Goal: Task Accomplishment & Management: Manage account settings

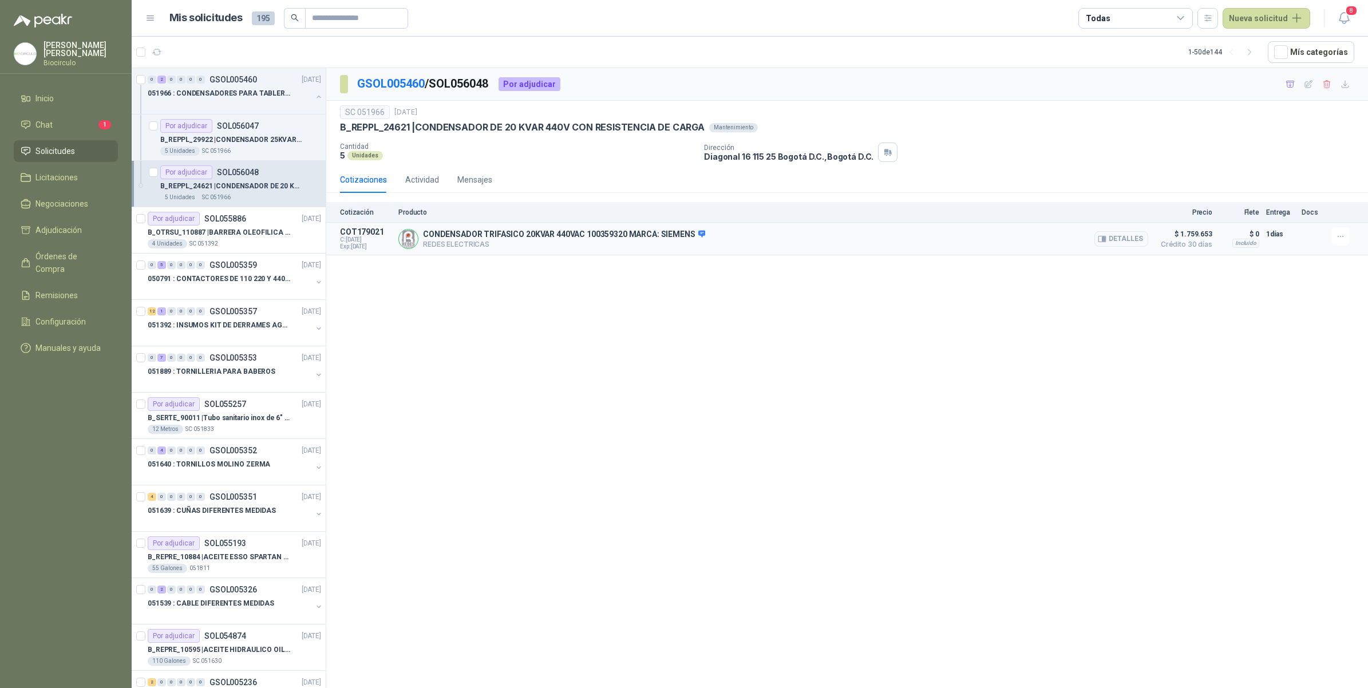
click at [531, 239] on p "CONDENSADOR TRIFASICO 20KVAR 440VAC 100359320 MARCA: SIEMENS" at bounding box center [564, 234] width 282 height 10
click at [1123, 239] on button "Detalles" at bounding box center [1121, 238] width 54 height 15
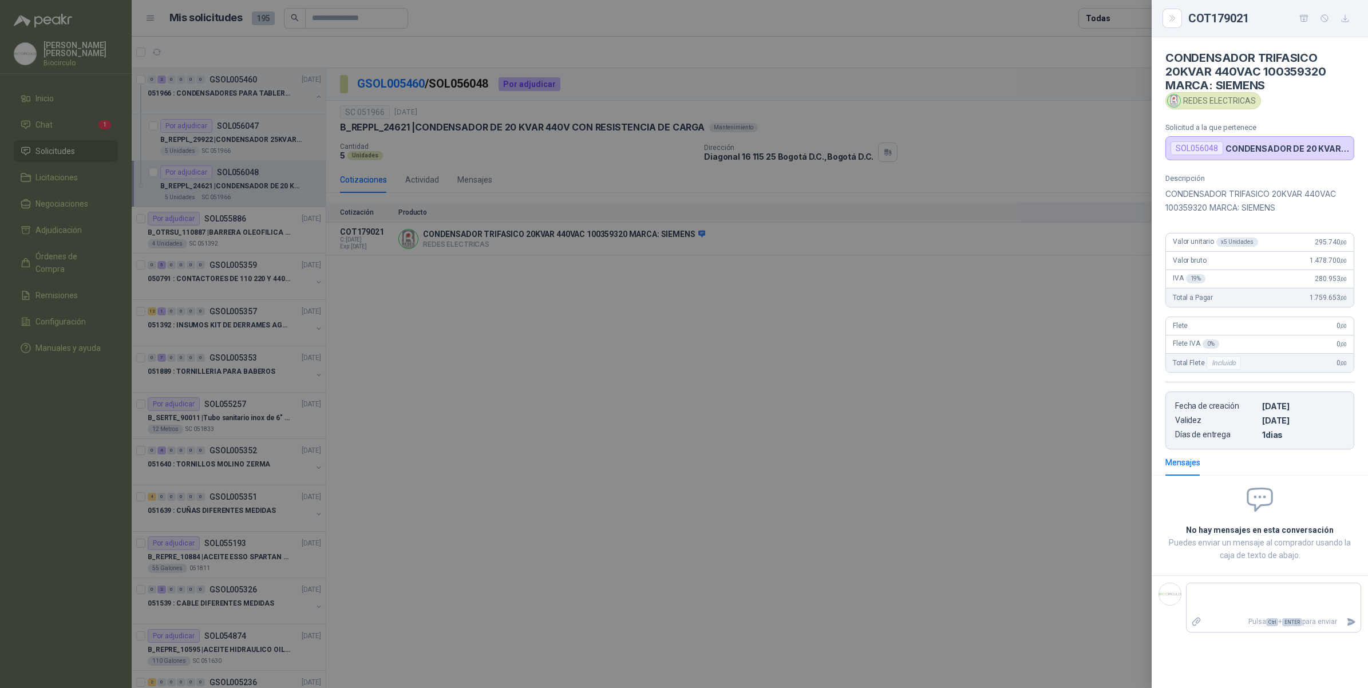
click at [1052, 330] on div at bounding box center [684, 344] width 1368 height 688
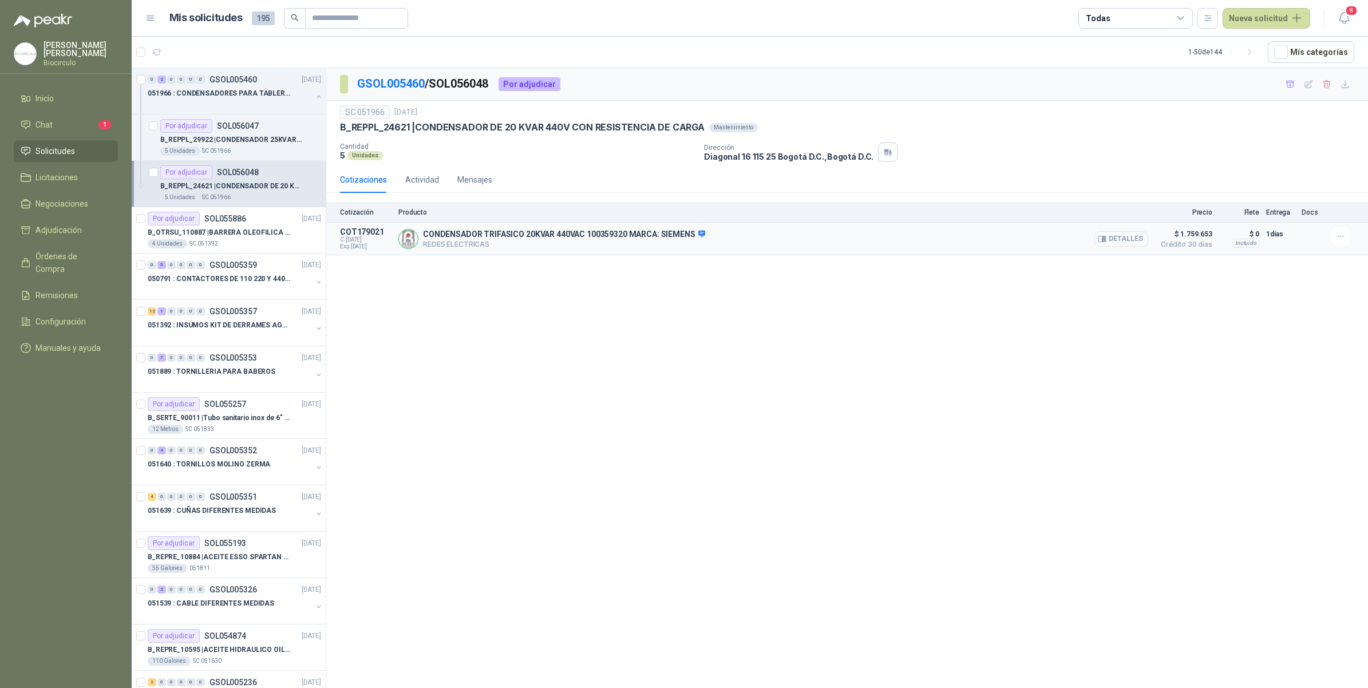
click at [1114, 242] on button "Detalles" at bounding box center [1121, 238] width 54 height 15
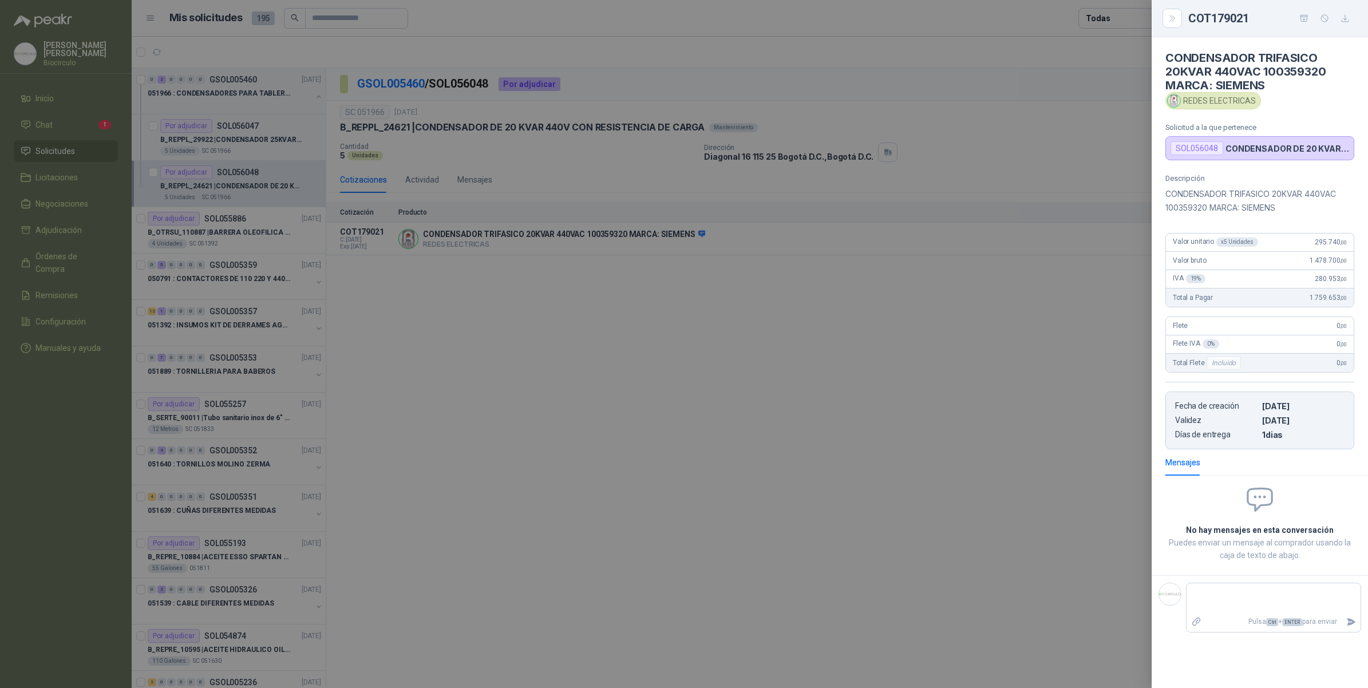
click at [657, 390] on div at bounding box center [684, 344] width 1368 height 688
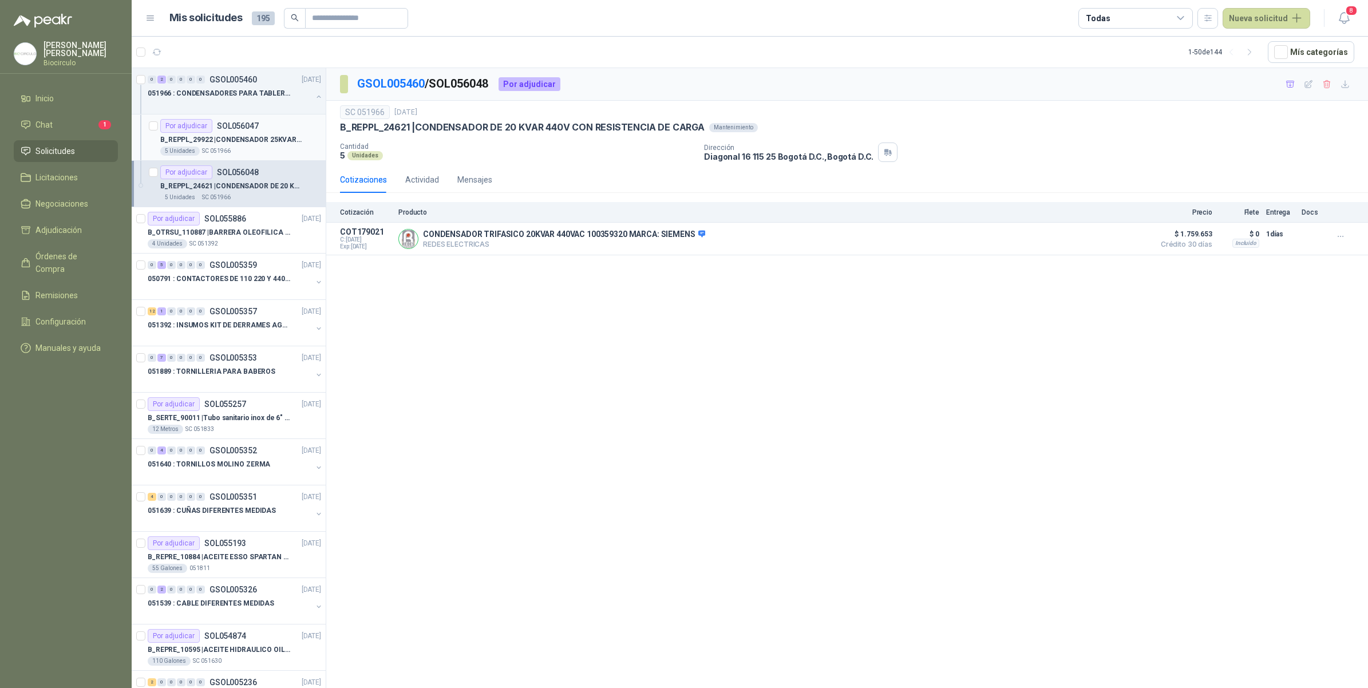
click at [249, 132] on div "Por adjudicar SOL056047" at bounding box center [209, 126] width 98 height 14
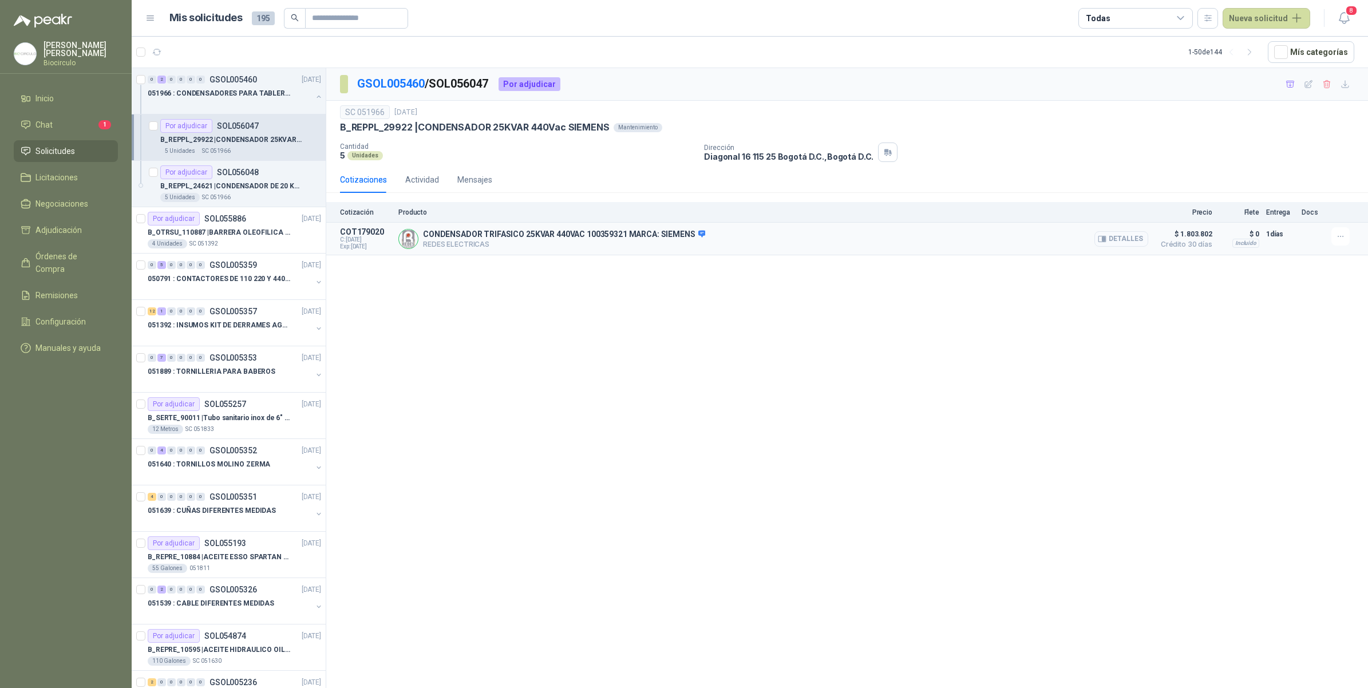
click at [1104, 239] on icon "button" at bounding box center [1103, 239] width 3 height 5
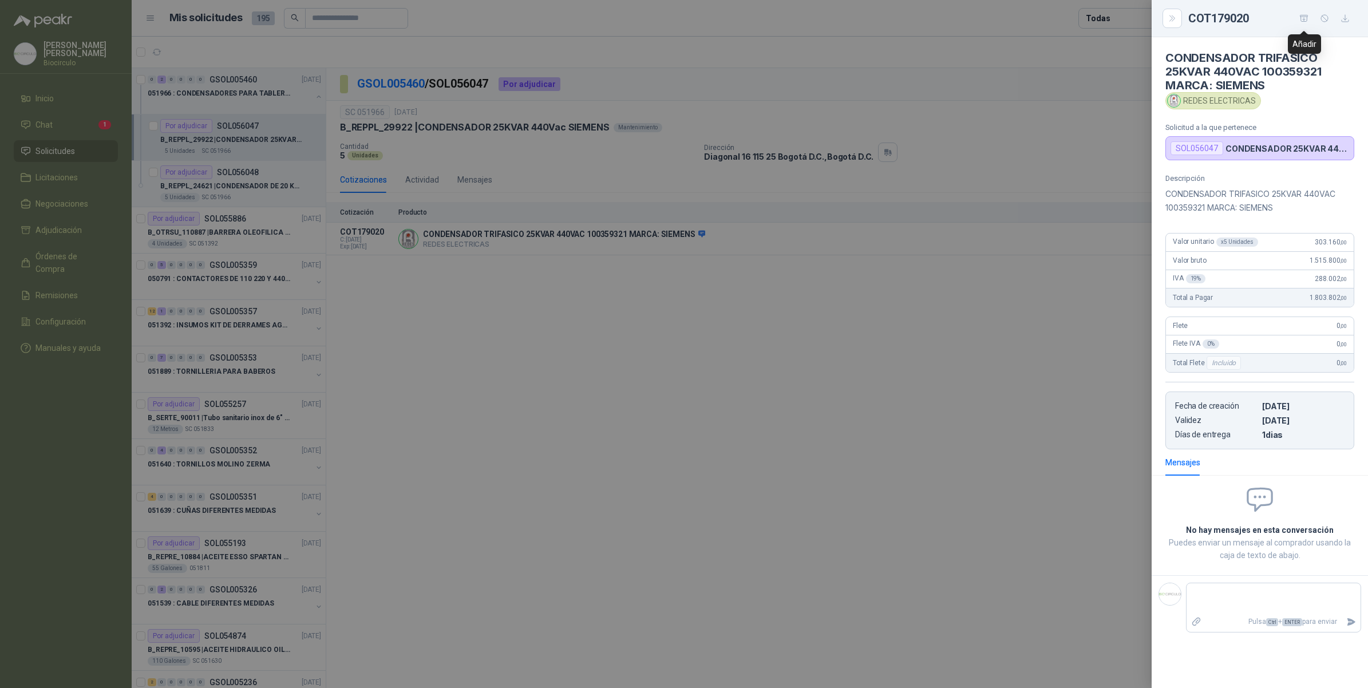
click at [1306, 21] on icon "button" at bounding box center [1304, 19] width 10 height 10
click at [671, 309] on div at bounding box center [684, 344] width 1368 height 688
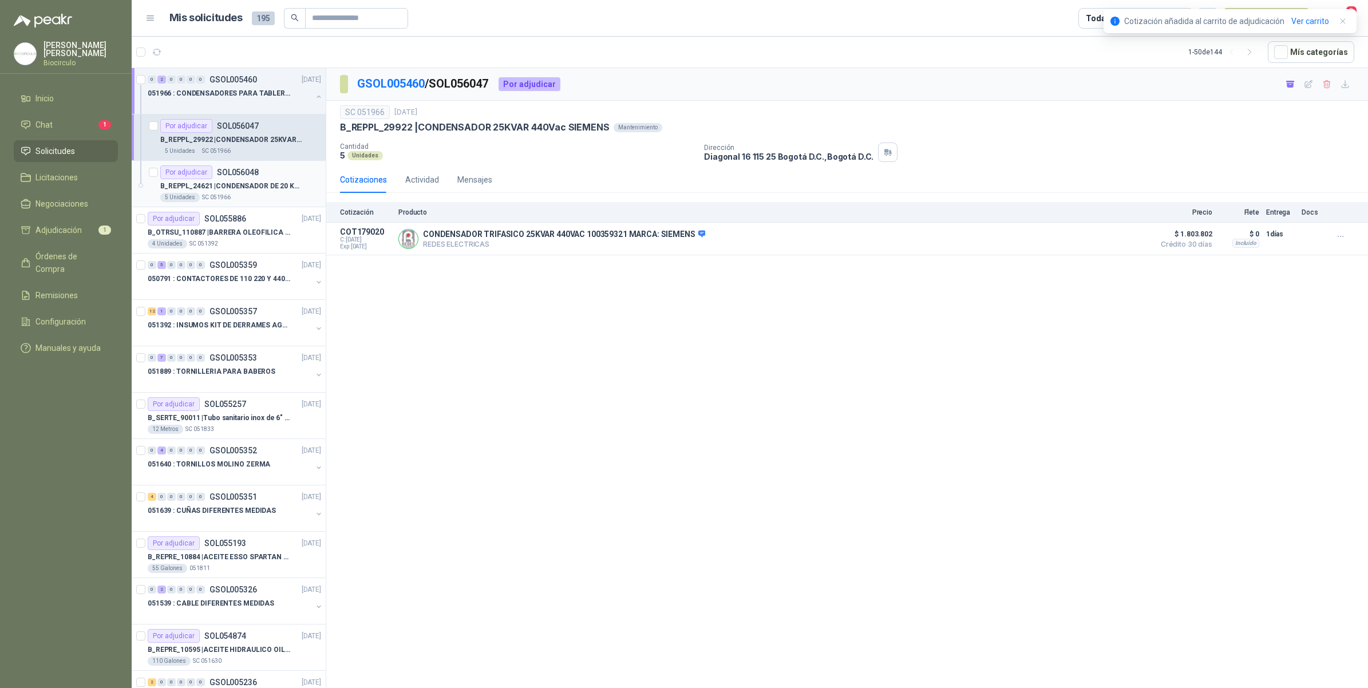
click at [247, 183] on p "B_REPPL_24621 | CONDENSADOR DE 20 KVAR 440V CON RESISTENCIA DE CARGA" at bounding box center [231, 186] width 142 height 11
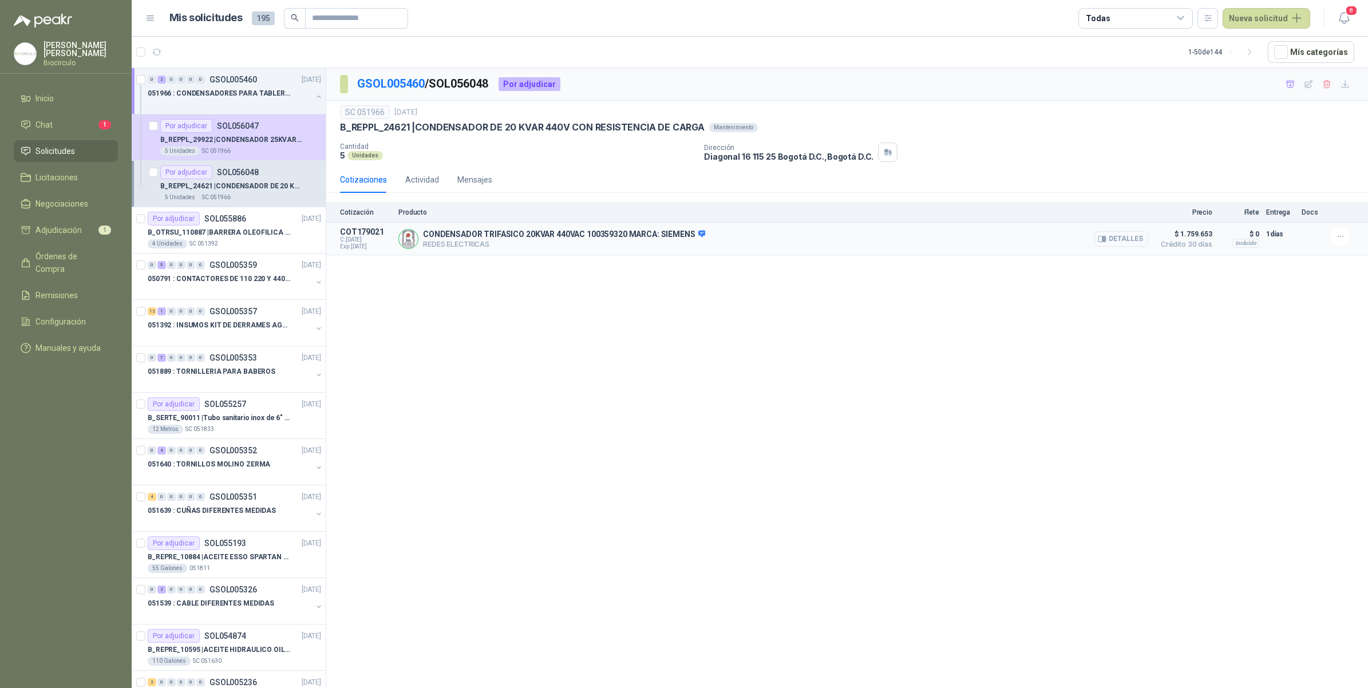
click at [1113, 235] on button "Detalles" at bounding box center [1121, 238] width 54 height 15
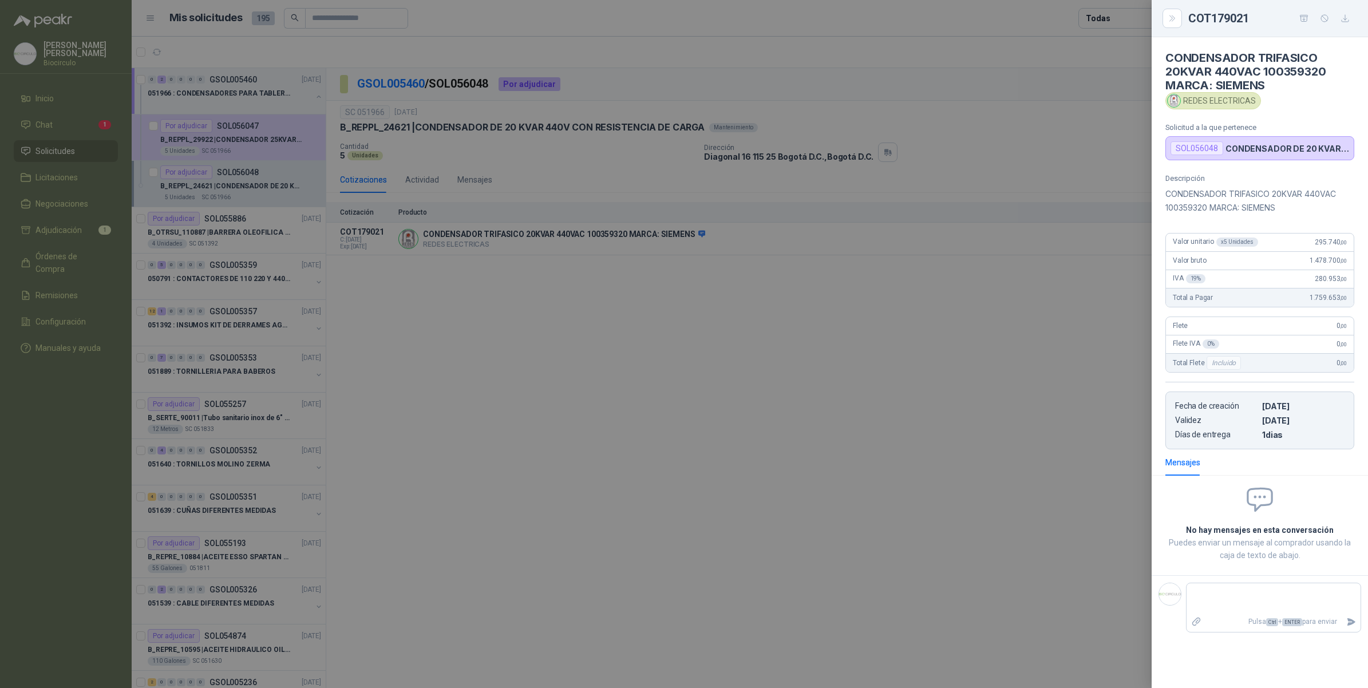
click at [1305, 11] on button "button" at bounding box center [1303, 18] width 18 height 18
click at [900, 339] on div at bounding box center [684, 344] width 1368 height 688
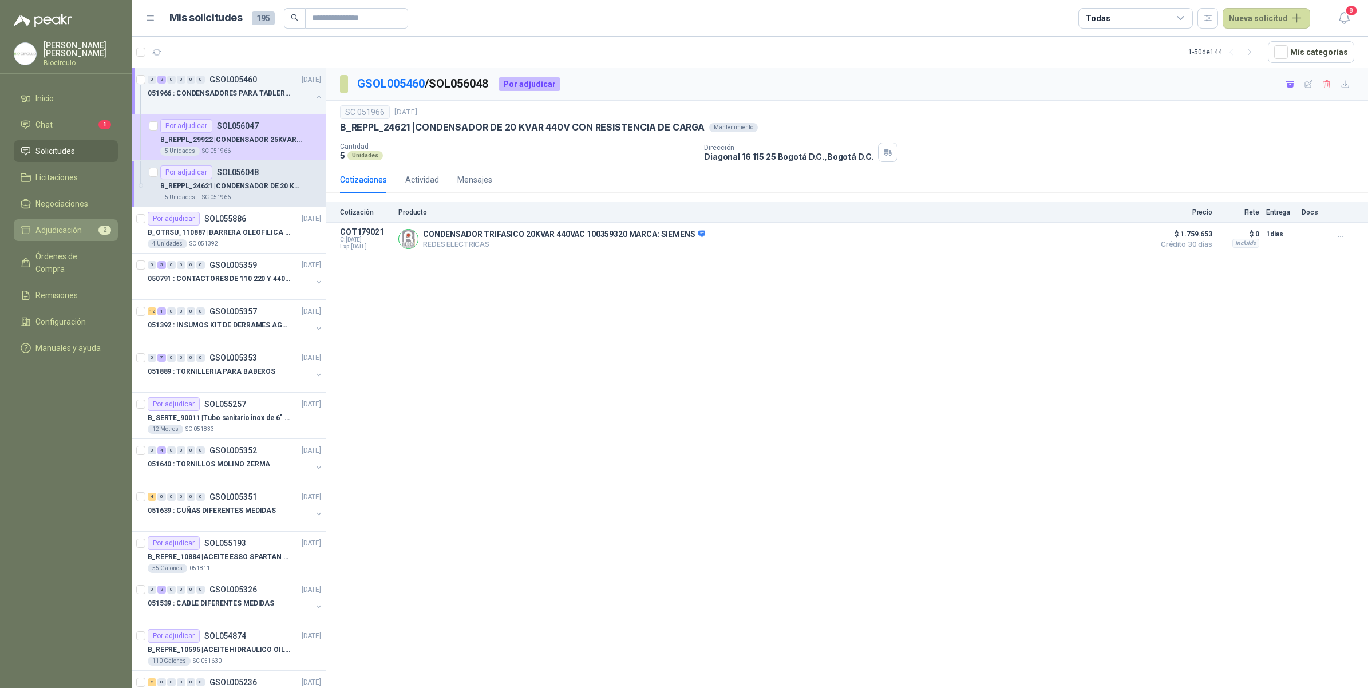
click at [62, 226] on span "Adjudicación" at bounding box center [58, 230] width 46 height 13
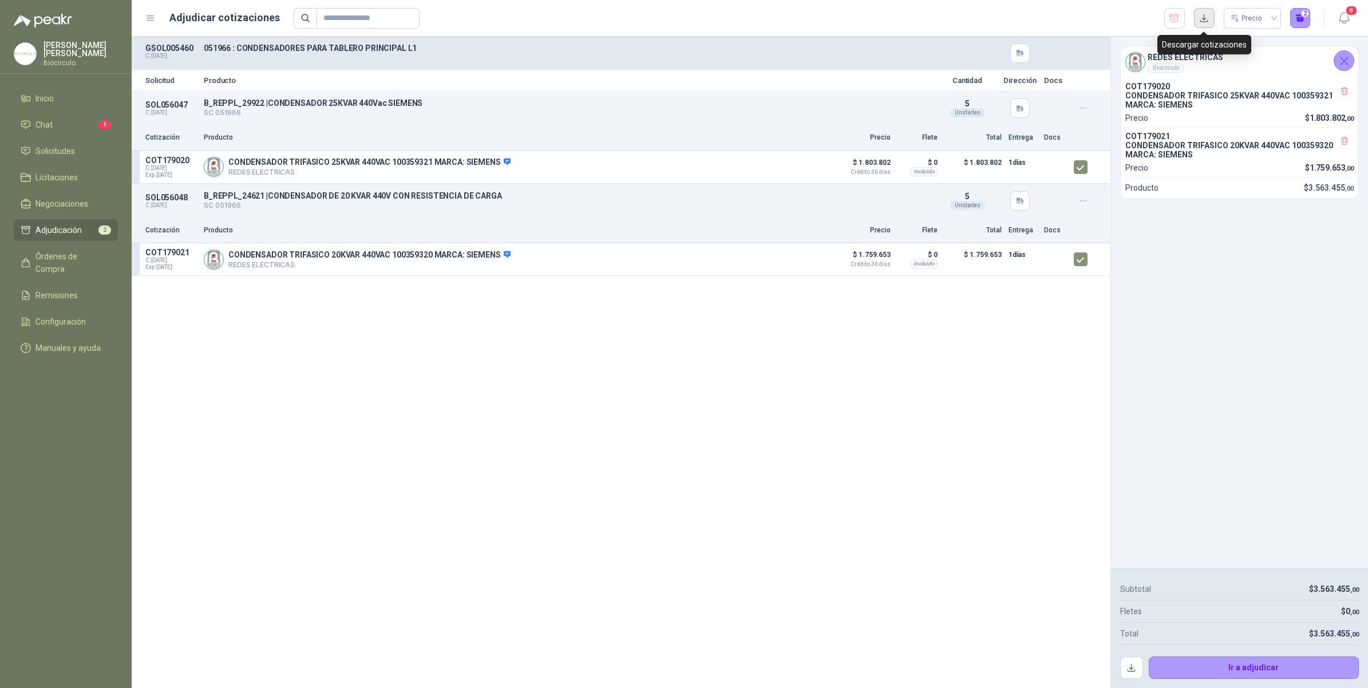
click at [1199, 19] on button "button" at bounding box center [1204, 18] width 21 height 21
click at [1362, 321] on div "REDES ELECTRICAS Biocirculo COT179020 CONDENSADOR TRIFASICO 25KVAR 440VAC 10035…" at bounding box center [1239, 303] width 257 height 532
click at [1123, 672] on button "button" at bounding box center [1131, 667] width 23 height 23
click at [1252, 658] on button "Ir a adjudicar" at bounding box center [1253, 667] width 211 height 23
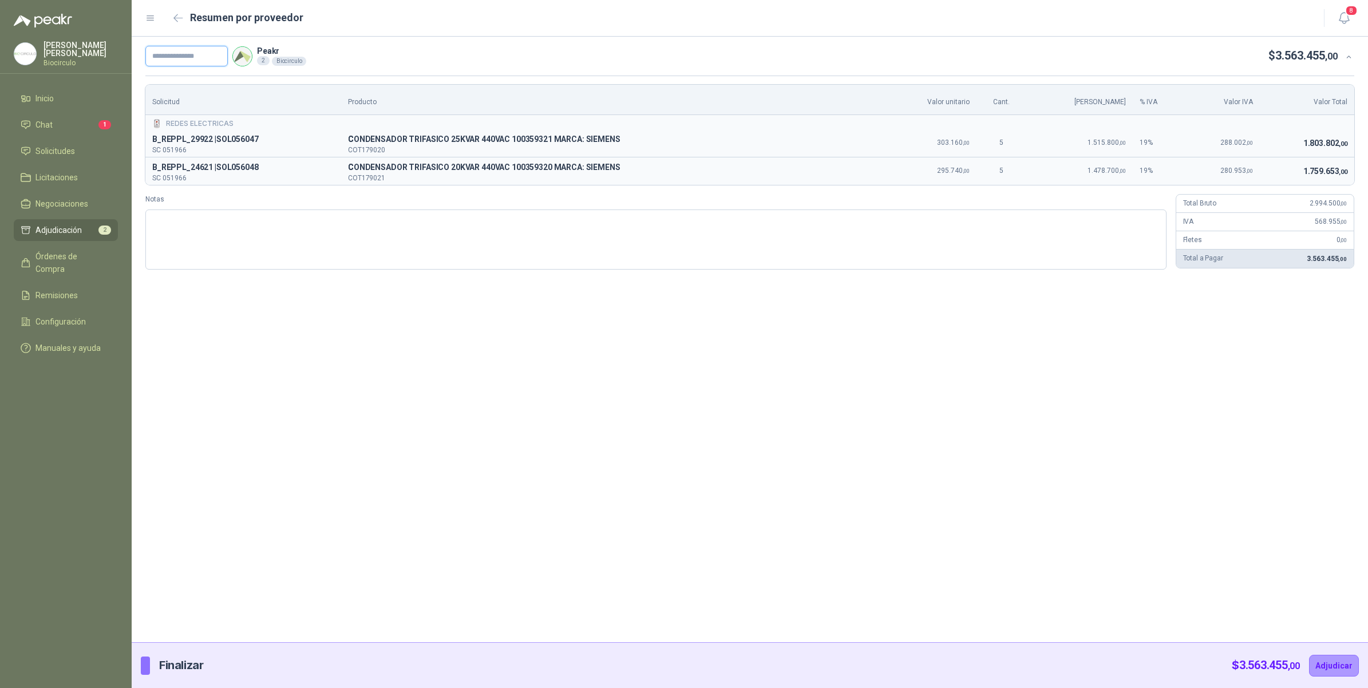
click at [199, 49] on input "text" at bounding box center [186, 56] width 82 height 21
paste input "*********"
type input "*********"
click at [1336, 660] on button "Adjudicar" at bounding box center [1334, 666] width 50 height 22
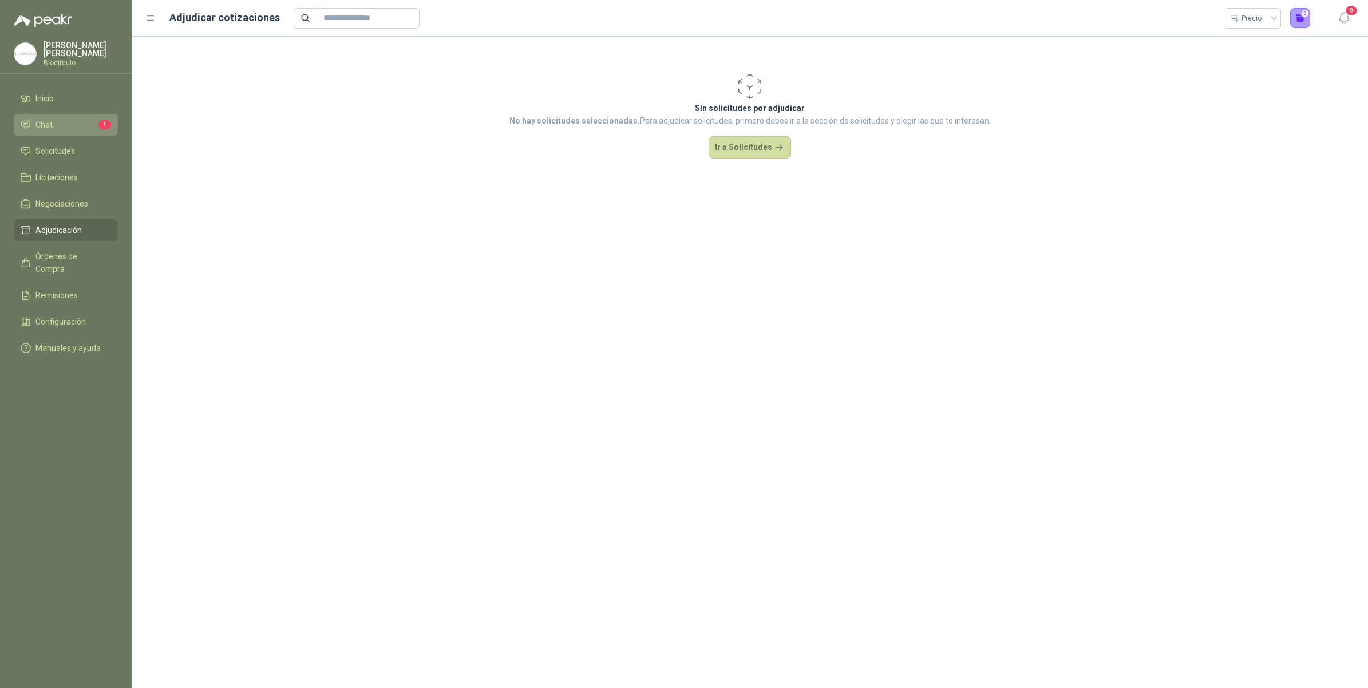
click at [45, 120] on span "Chat" at bounding box center [43, 124] width 17 height 13
click at [49, 101] on span "Inicio" at bounding box center [44, 98] width 18 height 13
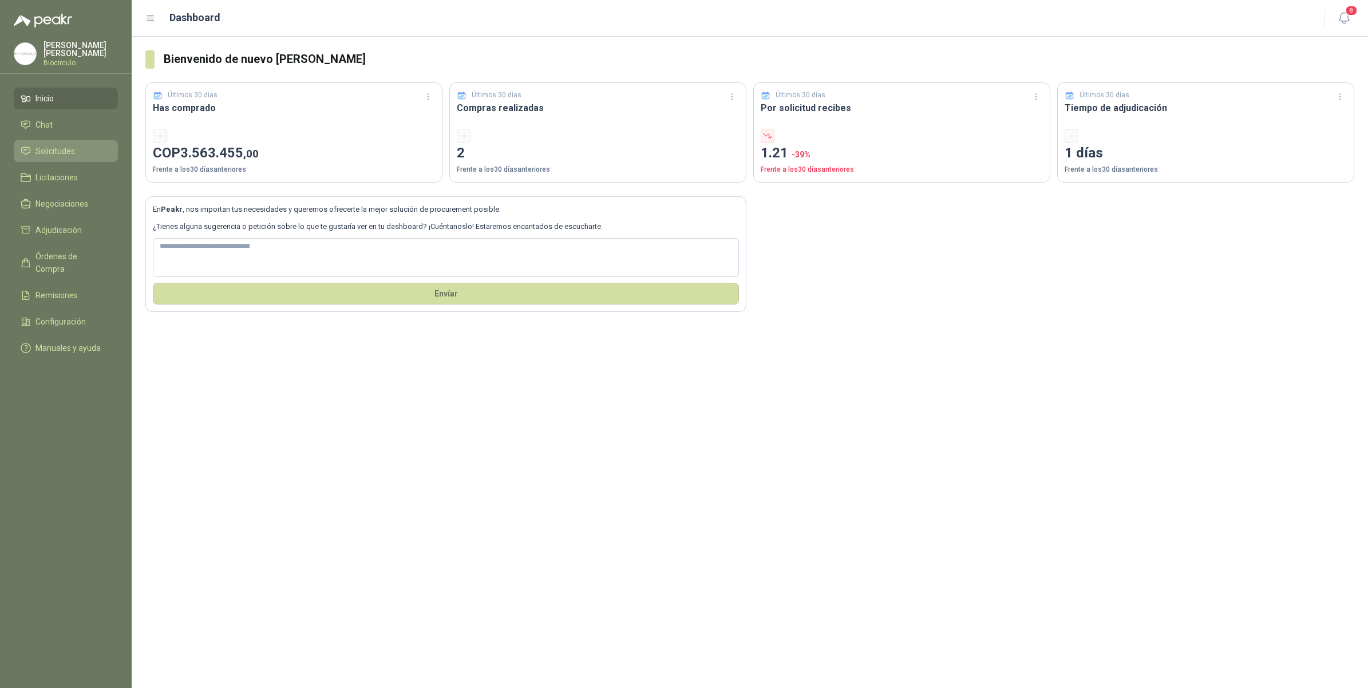
click at [80, 140] on link "Solicitudes" at bounding box center [66, 151] width 104 height 22
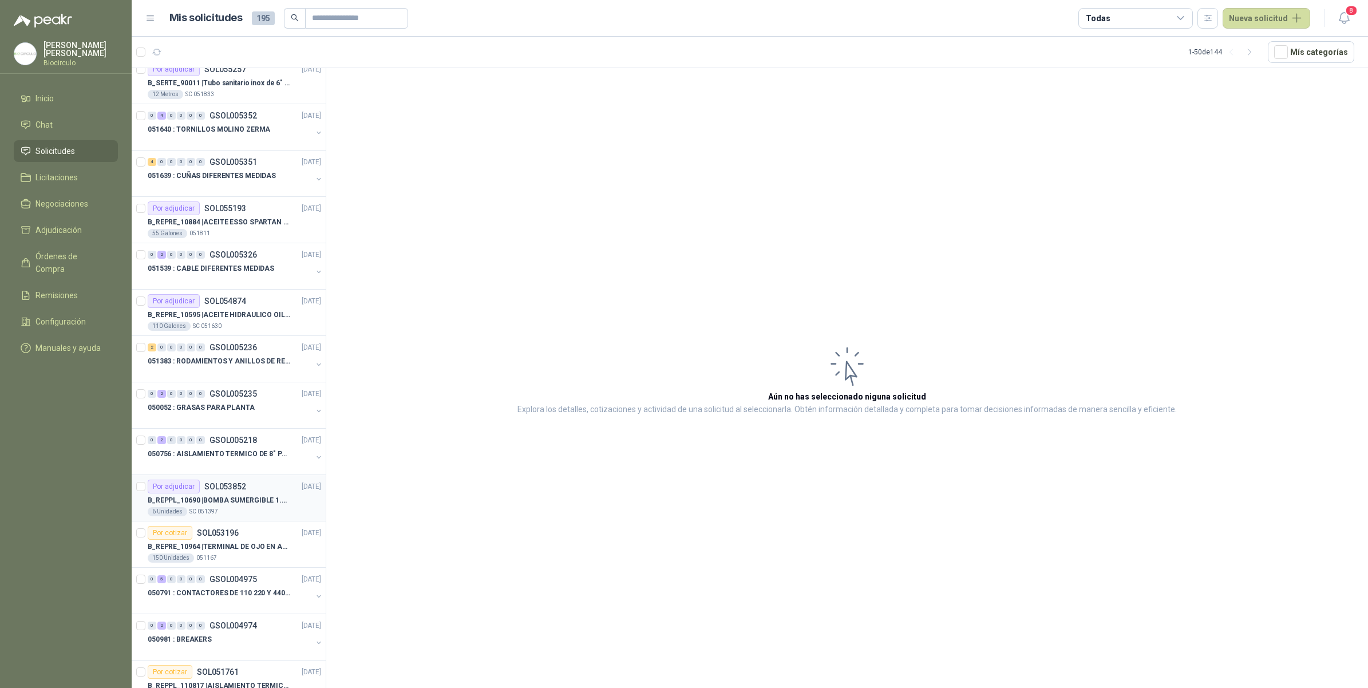
scroll to position [286, 0]
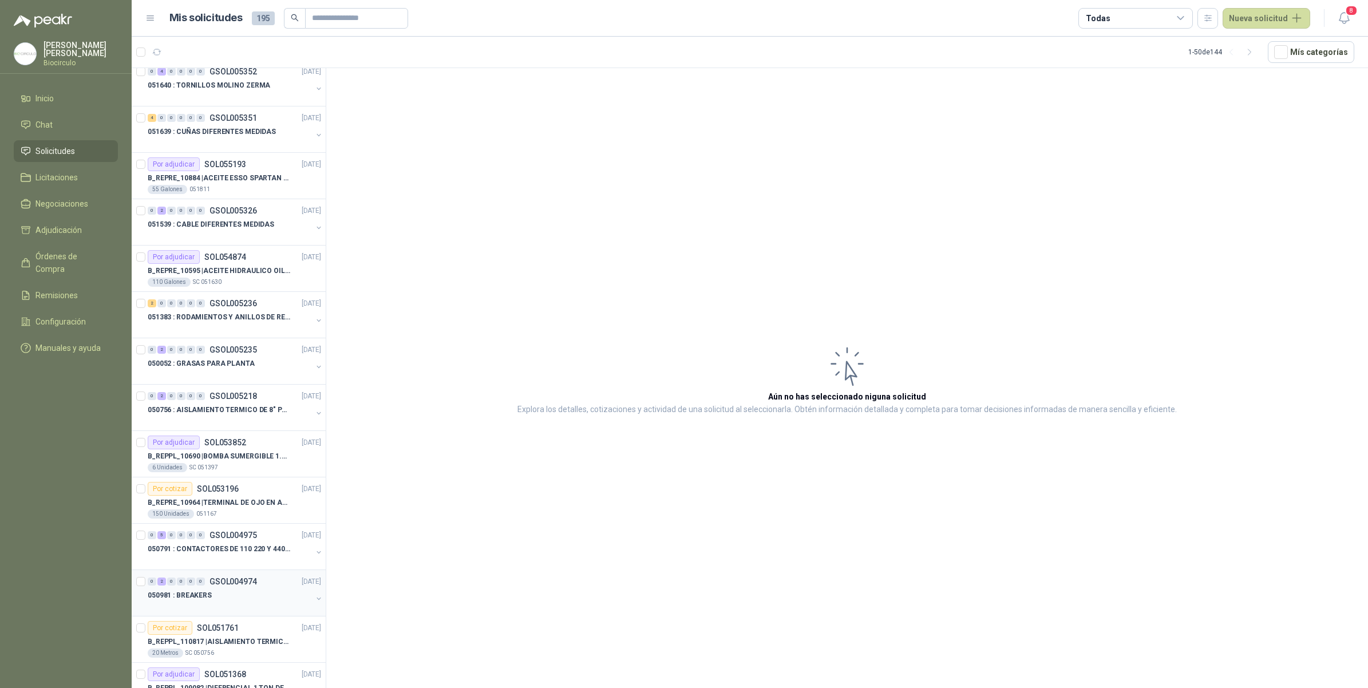
click at [261, 585] on div "0 2 0 0 0 0 GSOL004974 [DATE]" at bounding box center [236, 581] width 176 height 14
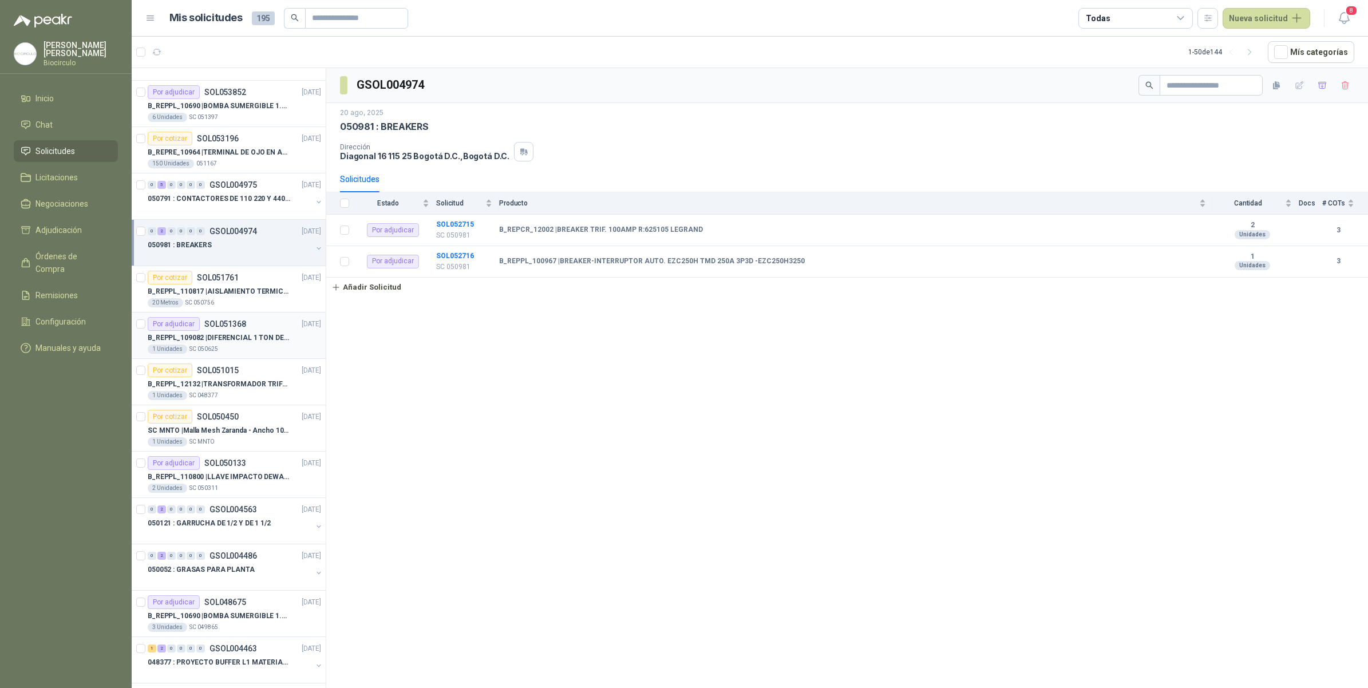
scroll to position [644, 0]
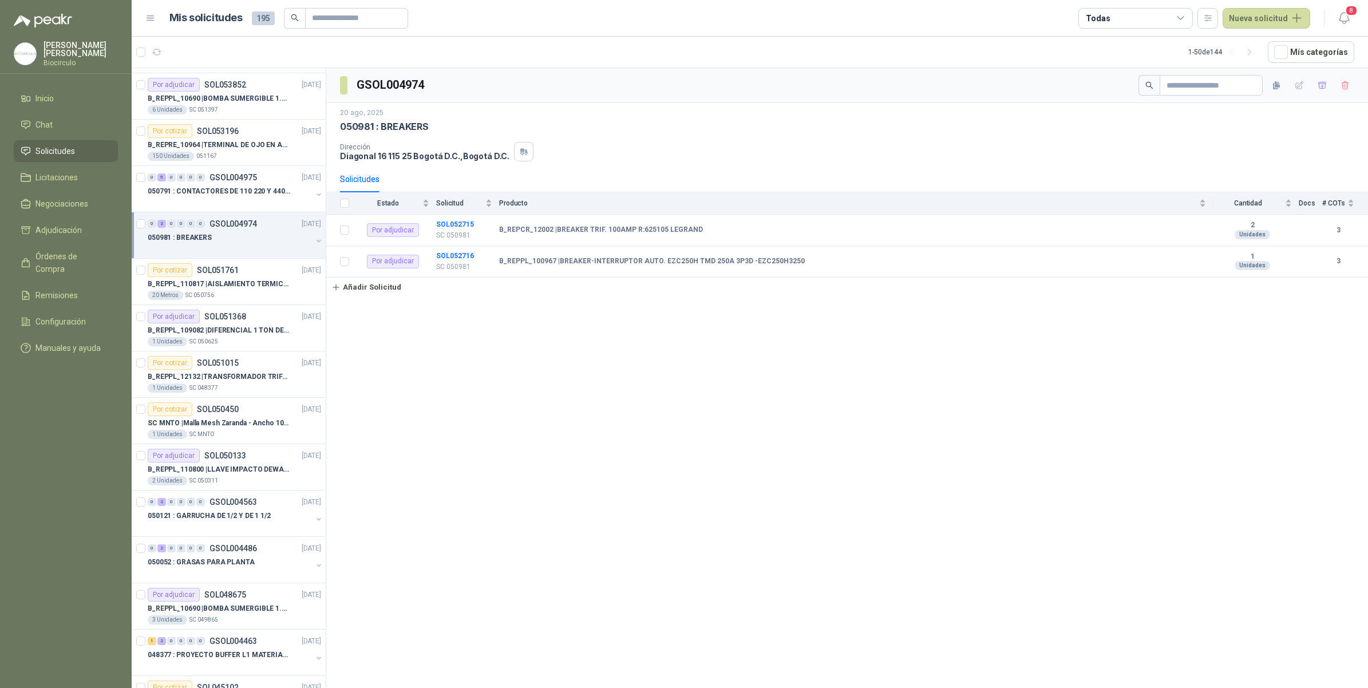
click at [314, 245] on button "button" at bounding box center [318, 240] width 9 height 9
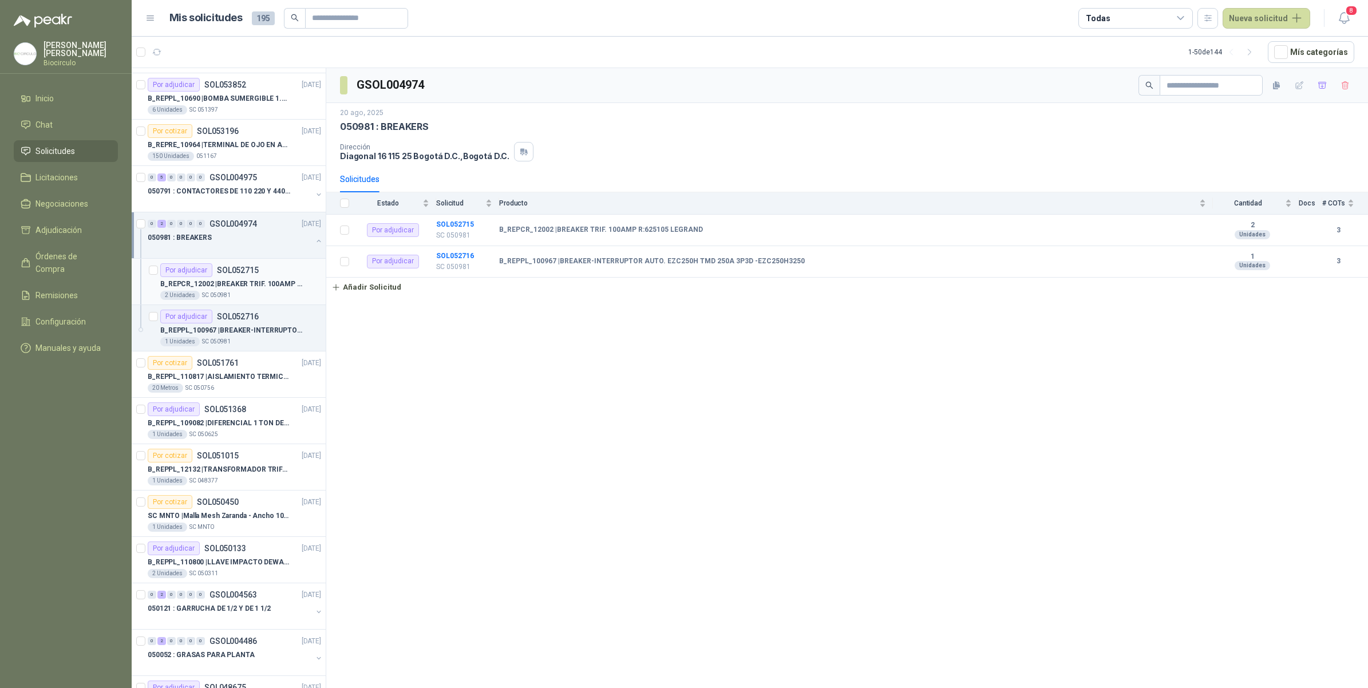
click at [256, 290] on p "B_REPCR_12002 | BREAKER TRIF. 100AMP R:625105 [PERSON_NAME]" at bounding box center [231, 284] width 142 height 11
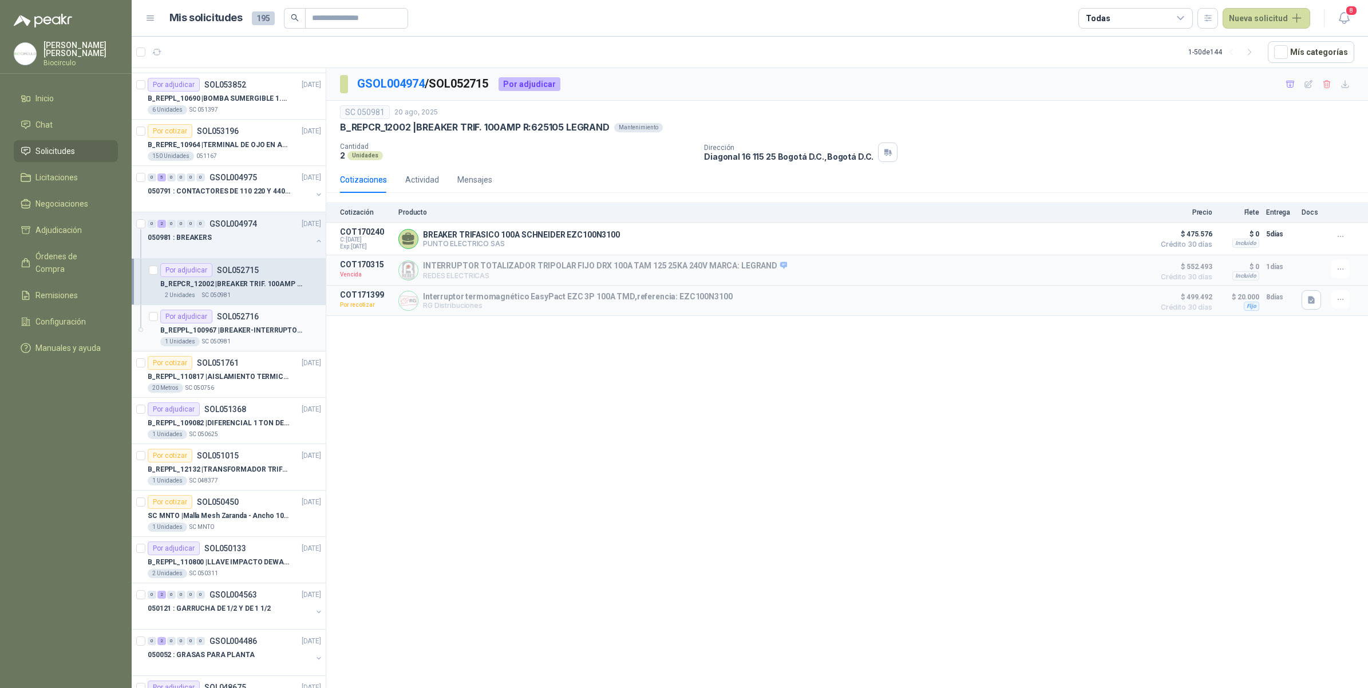
click at [261, 318] on div "Por adjudicar SOL052716" at bounding box center [240, 317] width 161 height 14
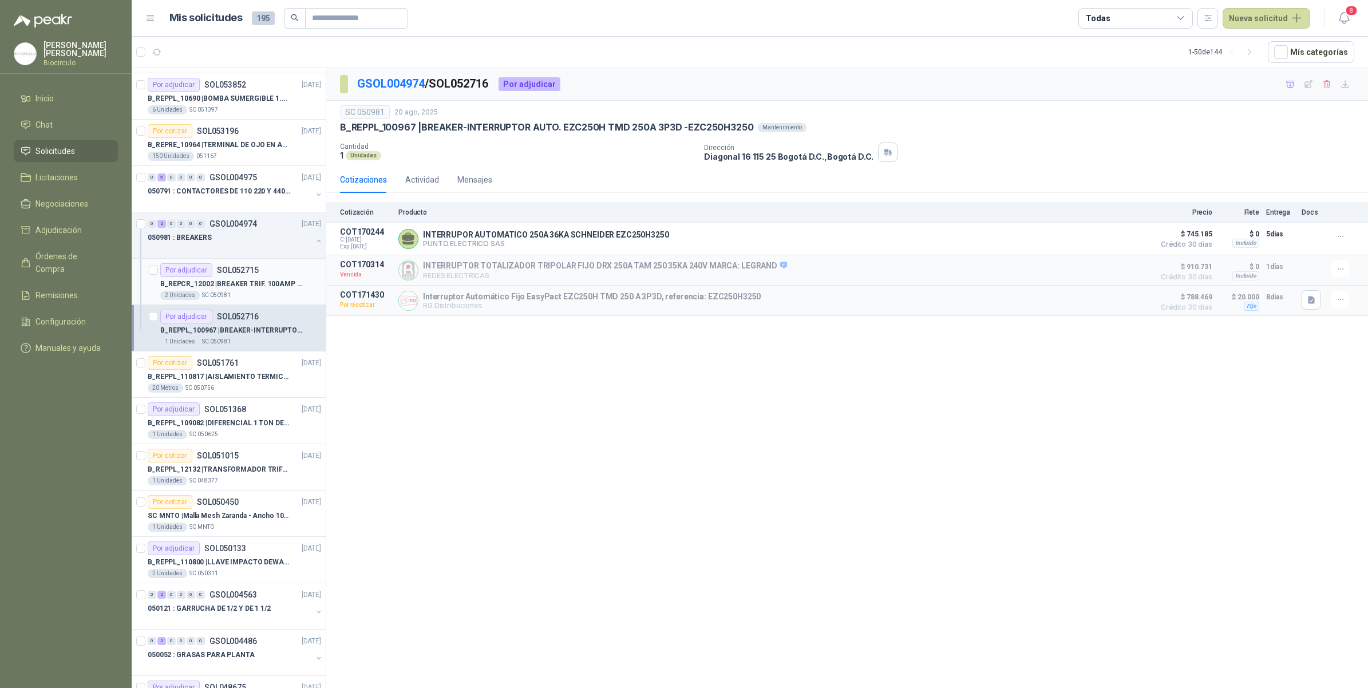
click at [259, 286] on p "B_REPCR_12002 | BREAKER TRIF. 100AMP R:625105 [PERSON_NAME]" at bounding box center [231, 284] width 142 height 11
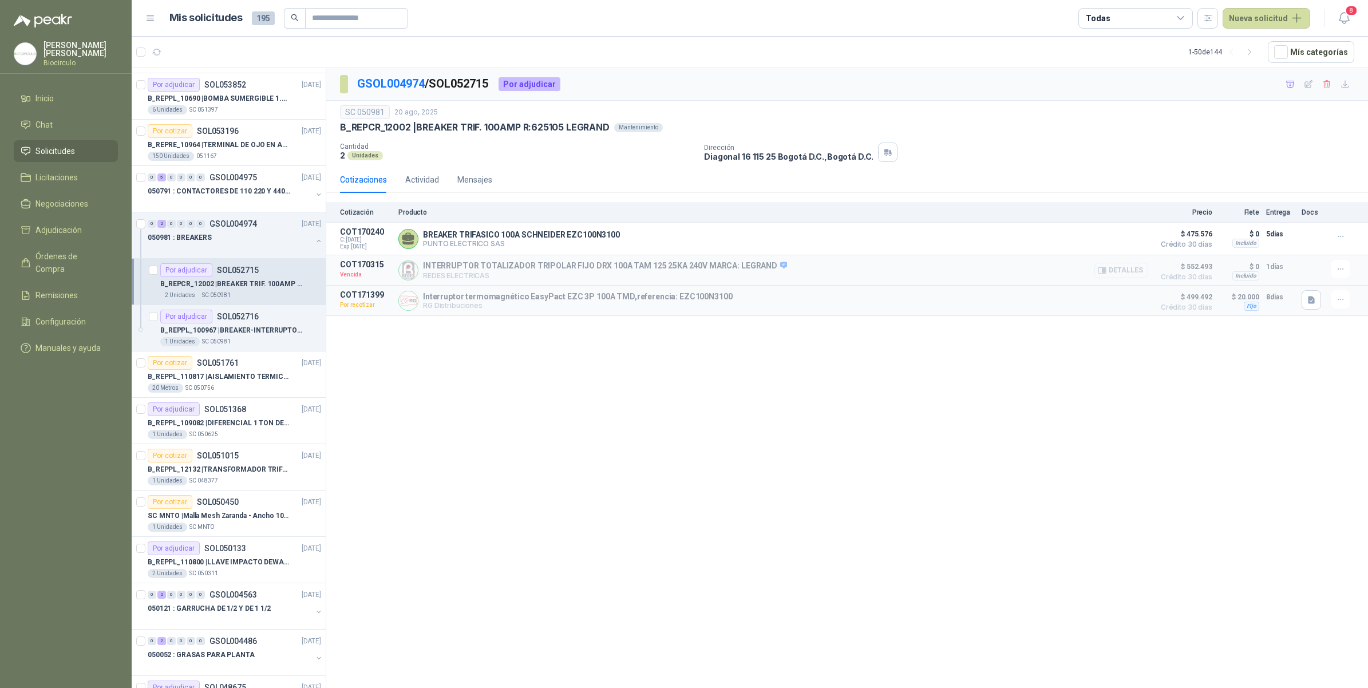
click at [1125, 270] on button "Detalles" at bounding box center [1121, 270] width 54 height 15
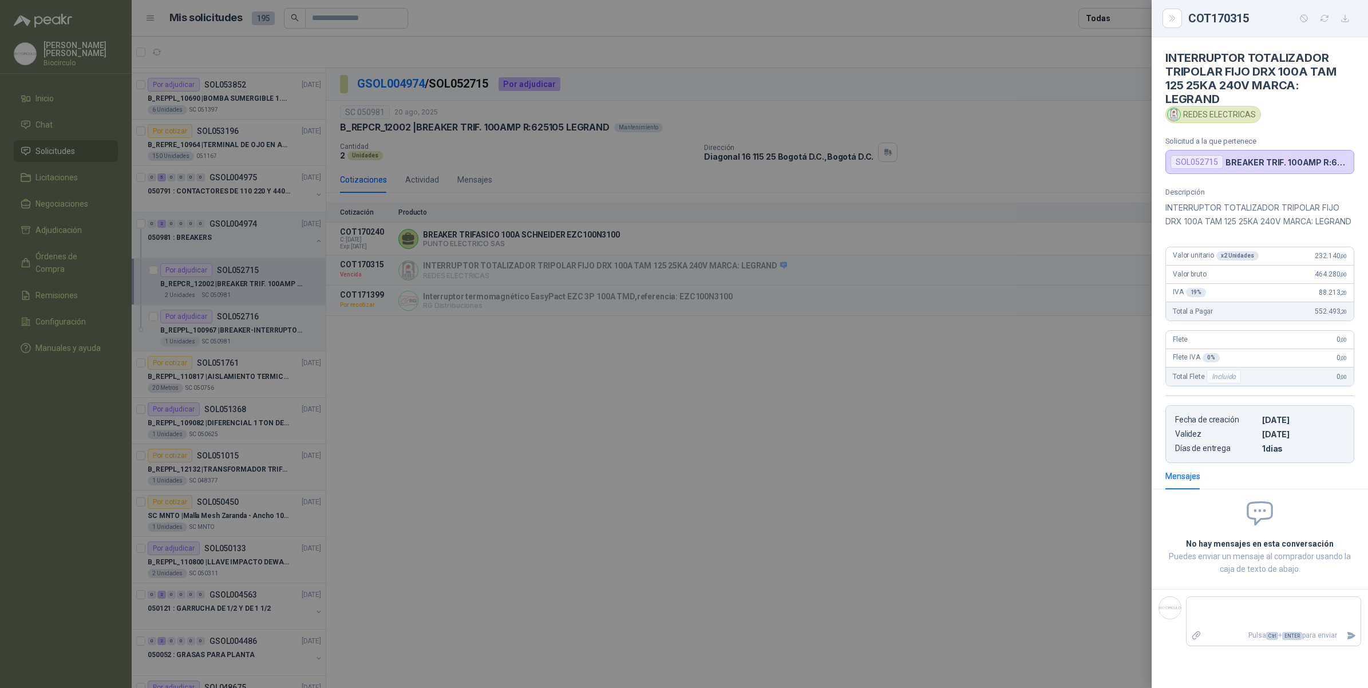
drag, startPoint x: 847, startPoint y: 341, endPoint x: 552, endPoint y: 291, distance: 299.5
click at [847, 341] on div at bounding box center [684, 344] width 1368 height 688
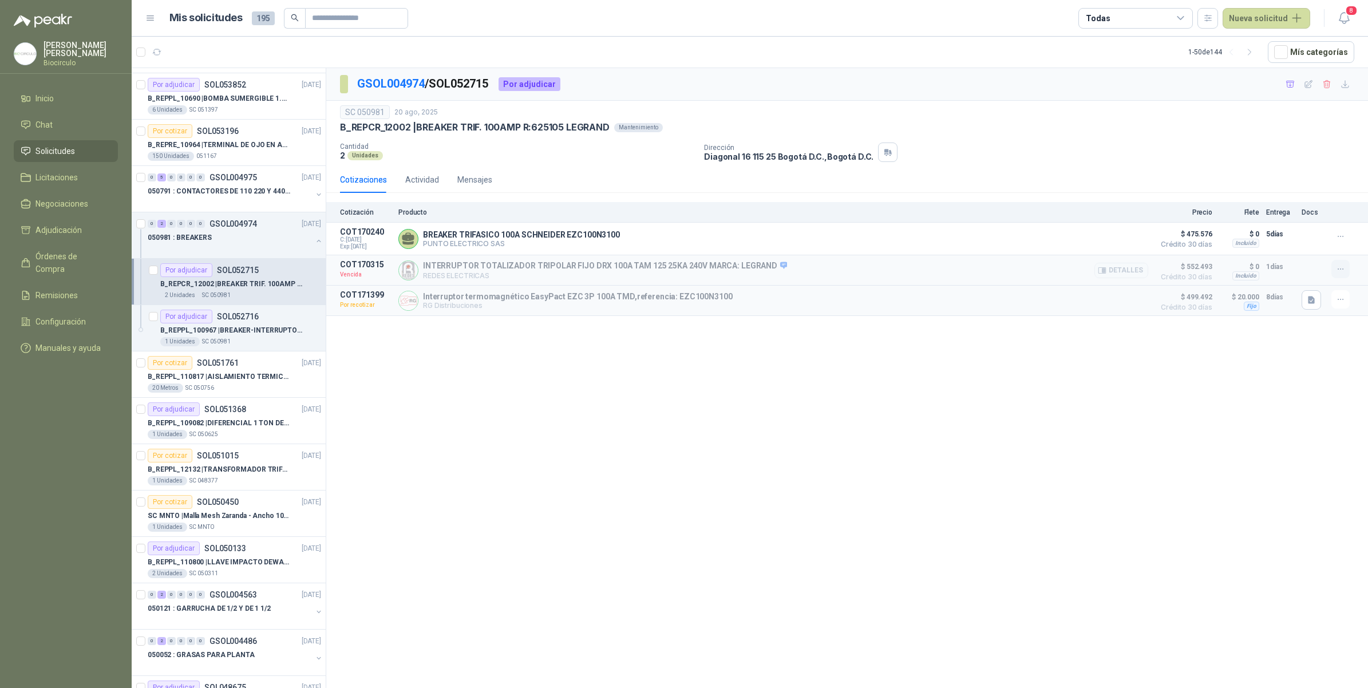
click at [1341, 267] on icon "button" at bounding box center [1341, 269] width 10 height 10
click at [1308, 247] on button "Solicitar Recotización" at bounding box center [1317, 245] width 92 height 18
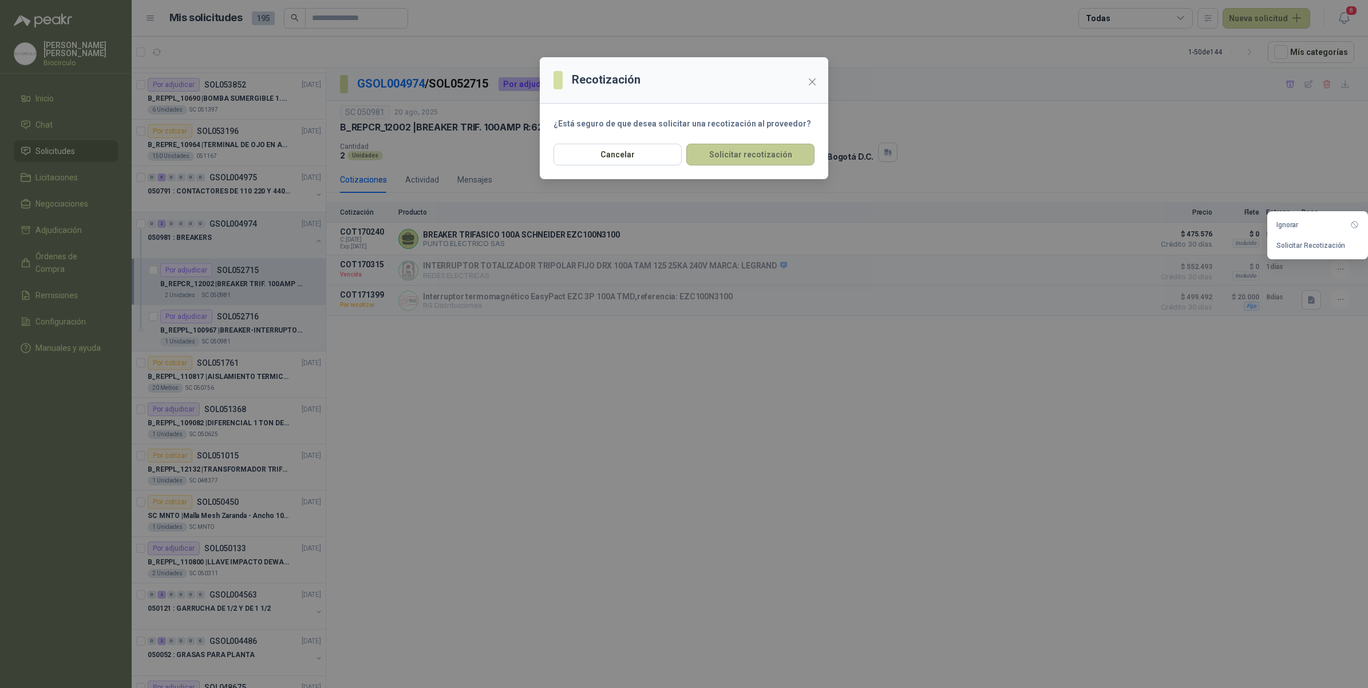
click at [765, 157] on button "Solicitar recotización" at bounding box center [750, 155] width 128 height 22
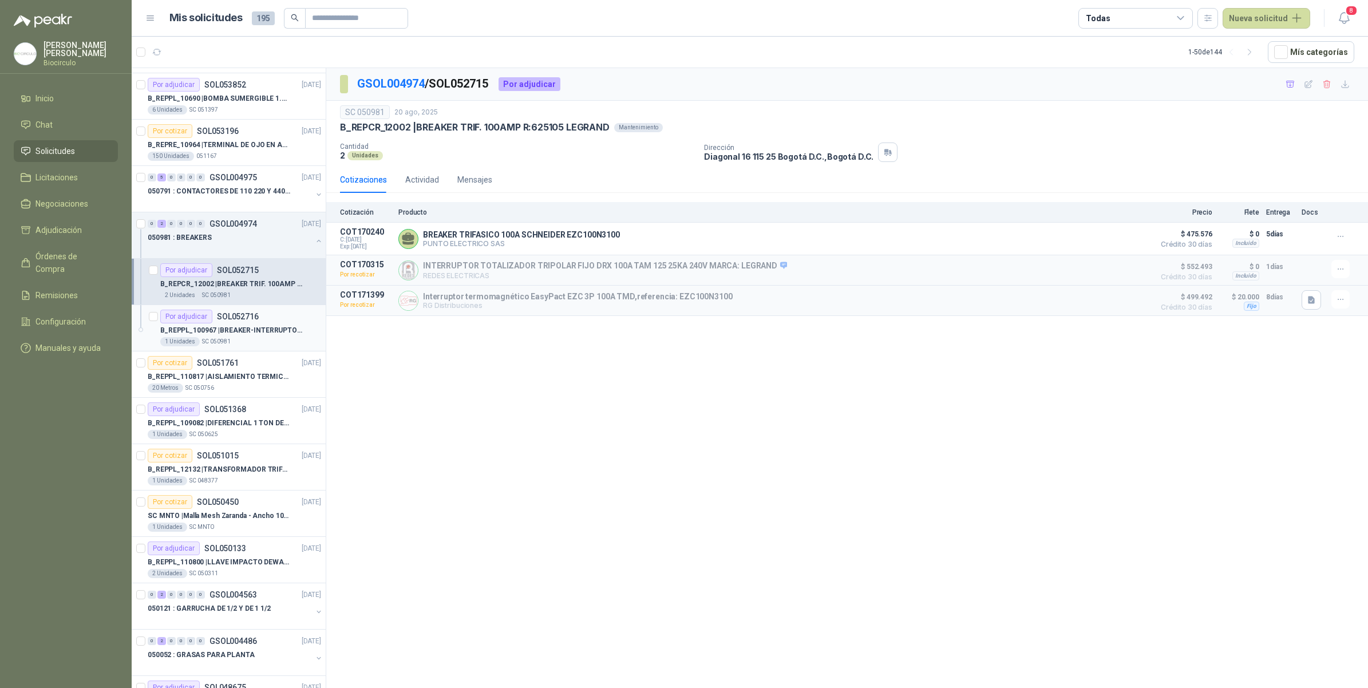
click at [236, 320] on p "SOL052716" at bounding box center [238, 316] width 42 height 8
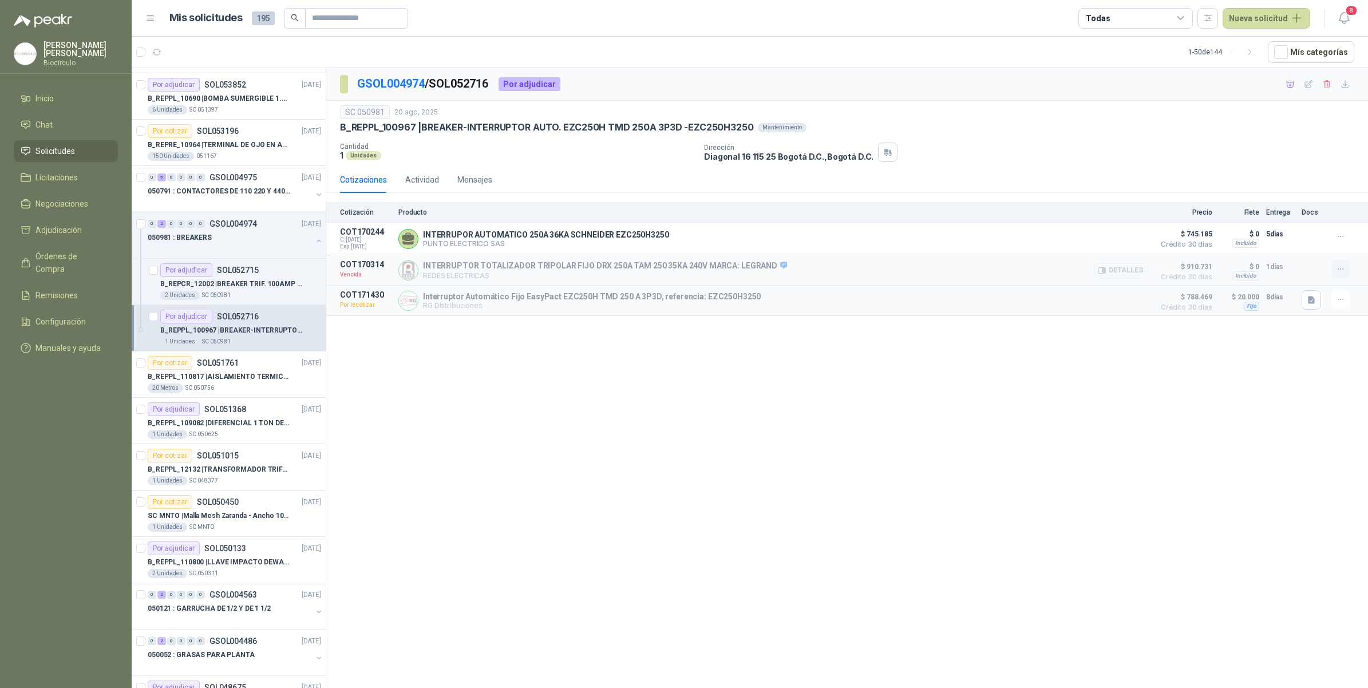
click at [1331, 272] on button "button" at bounding box center [1340, 269] width 18 height 18
click at [1311, 244] on button "Solicitar Recotización" at bounding box center [1317, 245] width 92 height 18
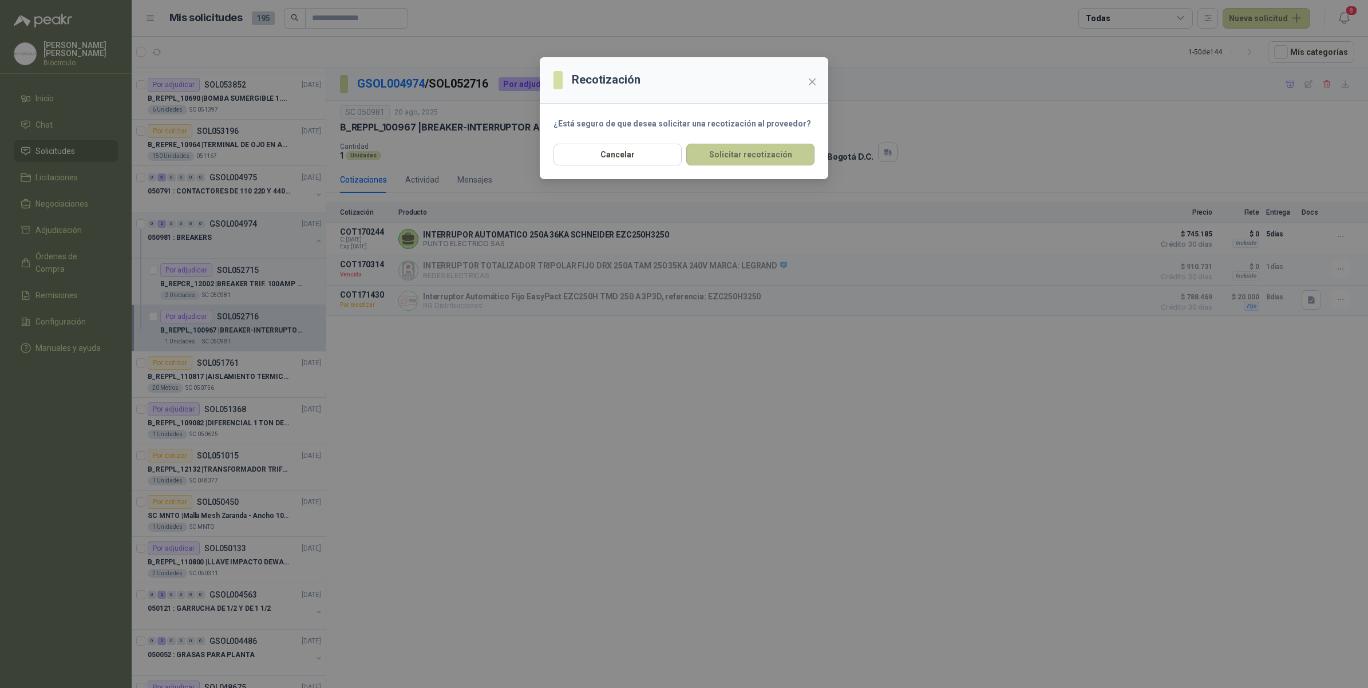
click at [797, 164] on button "Solicitar recotización" at bounding box center [750, 155] width 128 height 22
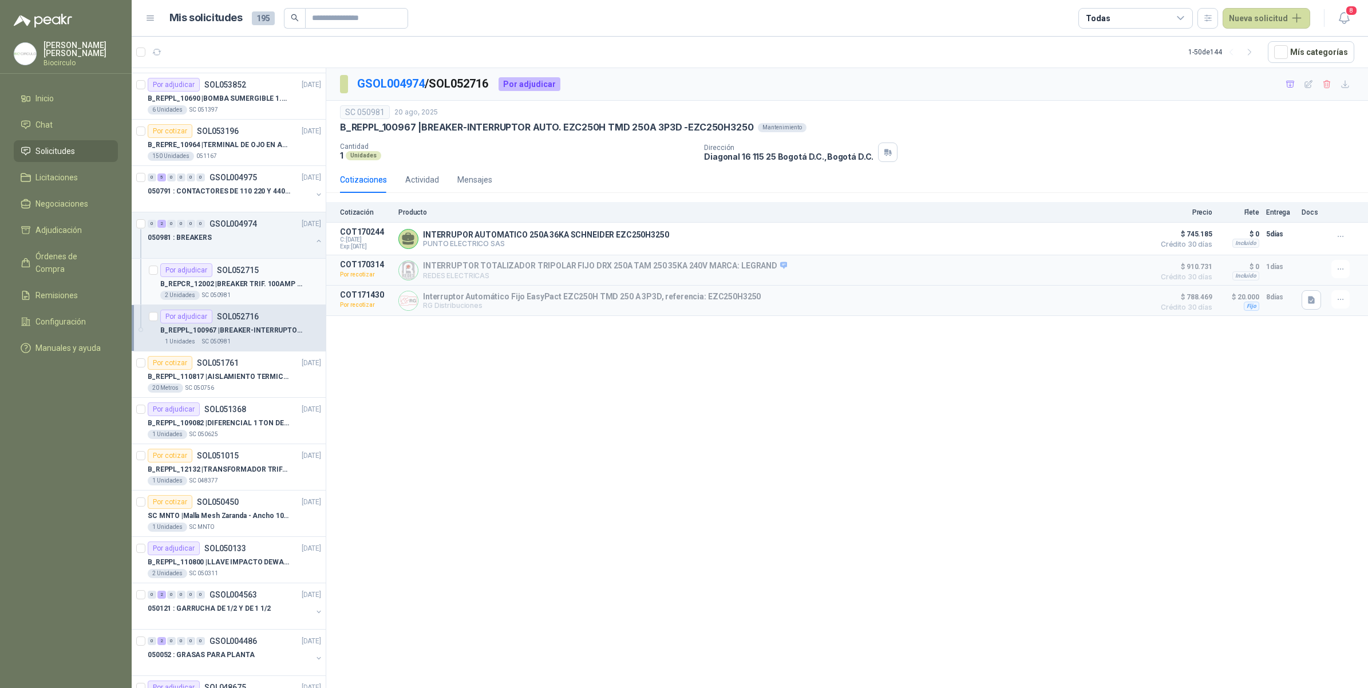
click at [282, 279] on div "B_REPCR_12002 | BREAKER TRIF. 100AMP R:625105 [PERSON_NAME]" at bounding box center [240, 284] width 161 height 14
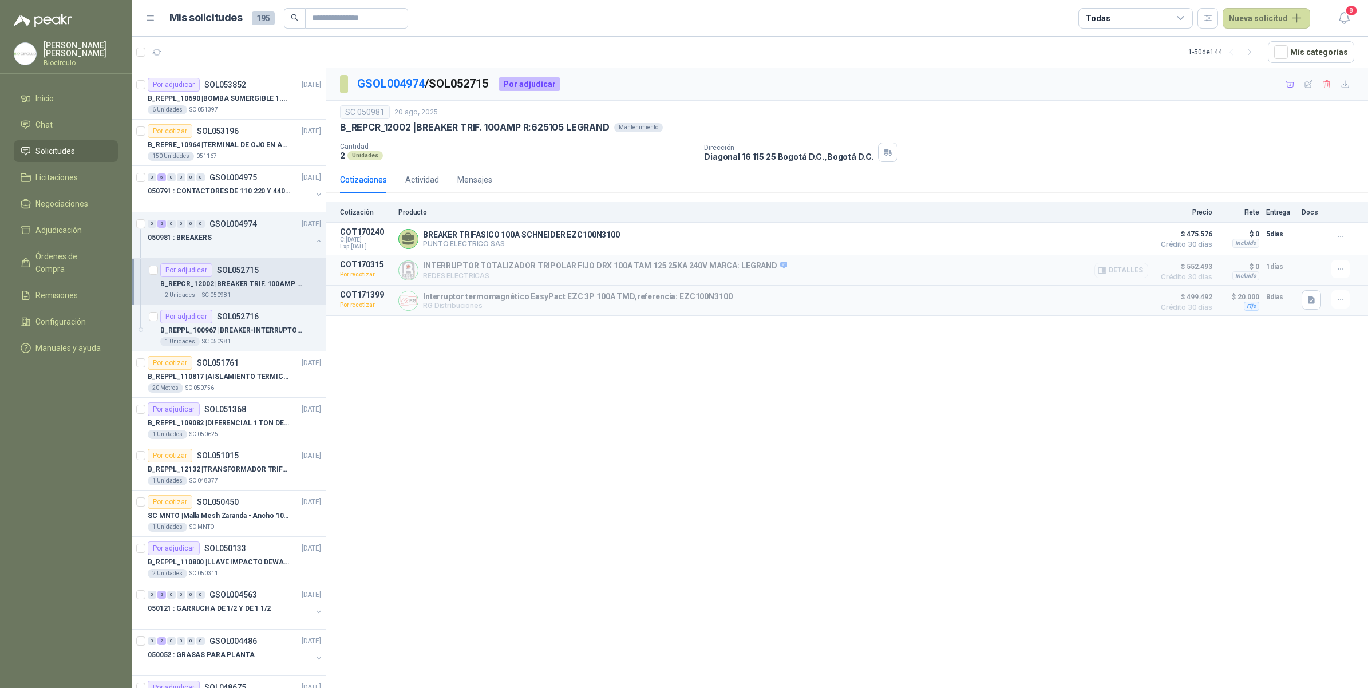
click at [1111, 270] on button "Detalles" at bounding box center [1121, 270] width 54 height 15
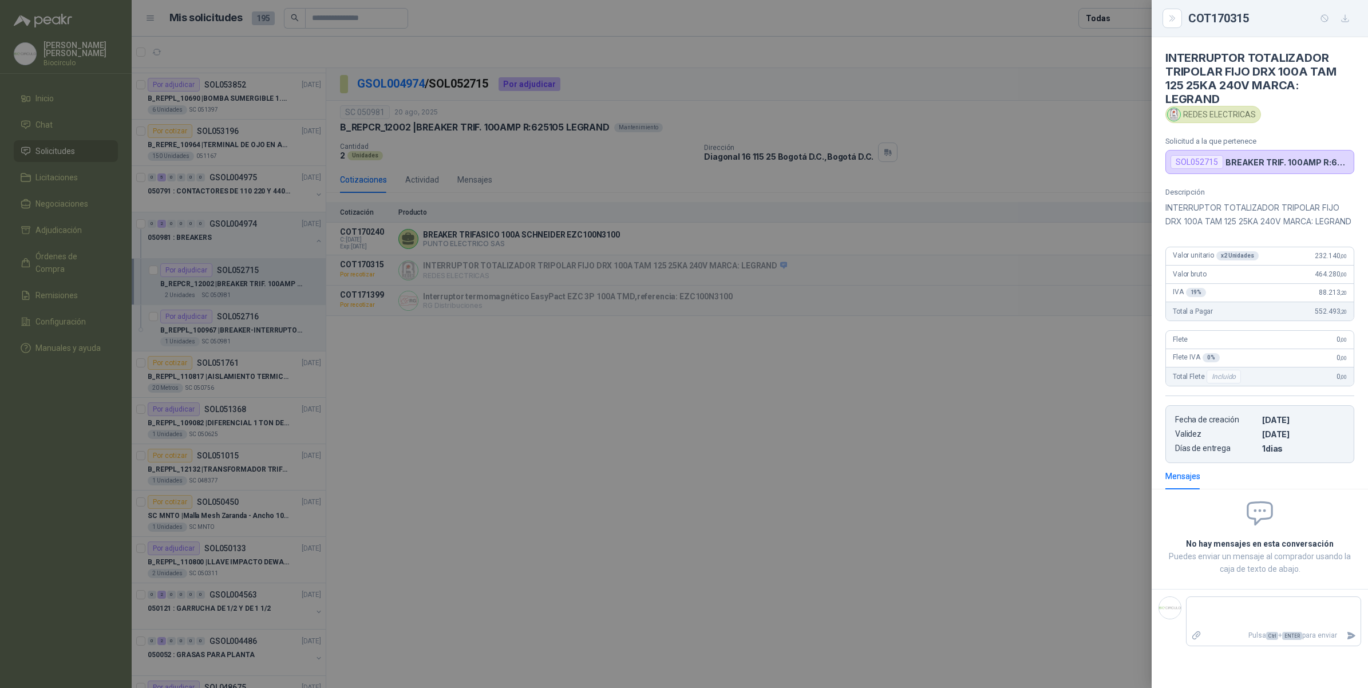
click at [1000, 329] on div at bounding box center [684, 344] width 1368 height 688
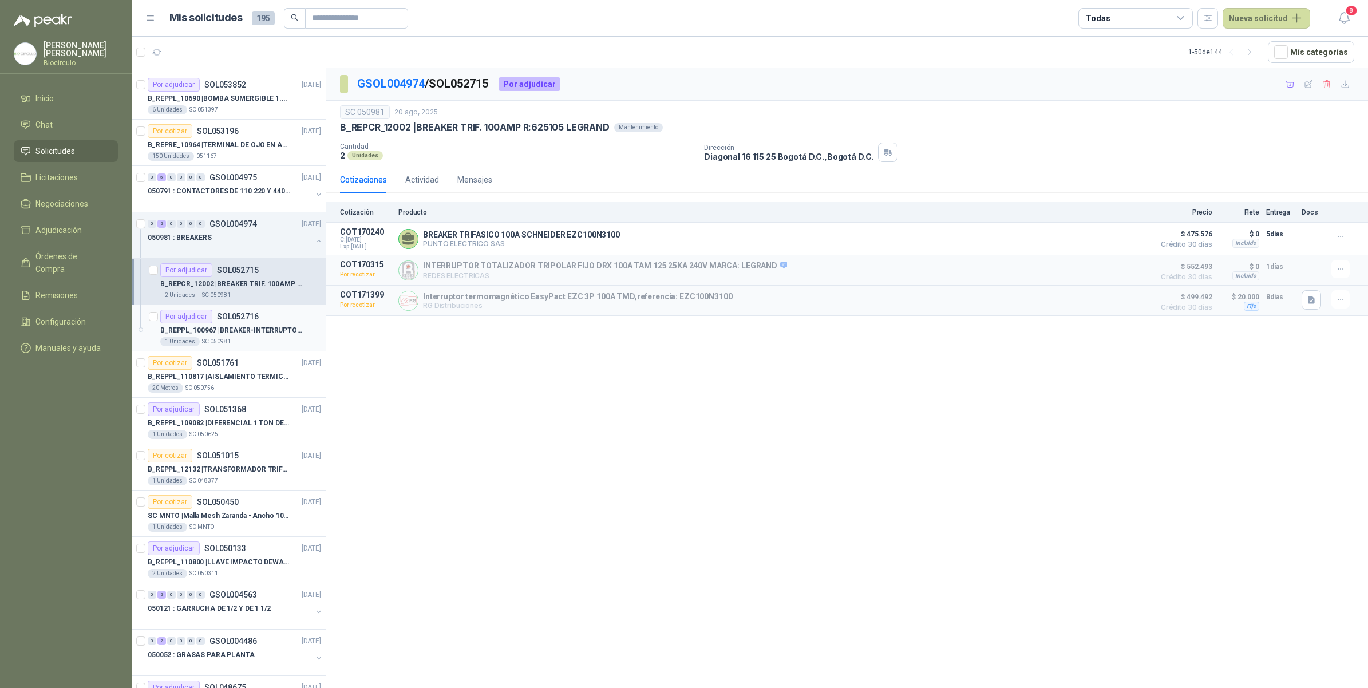
click at [246, 339] on div "1 Unidades SC 050981" at bounding box center [240, 341] width 161 height 9
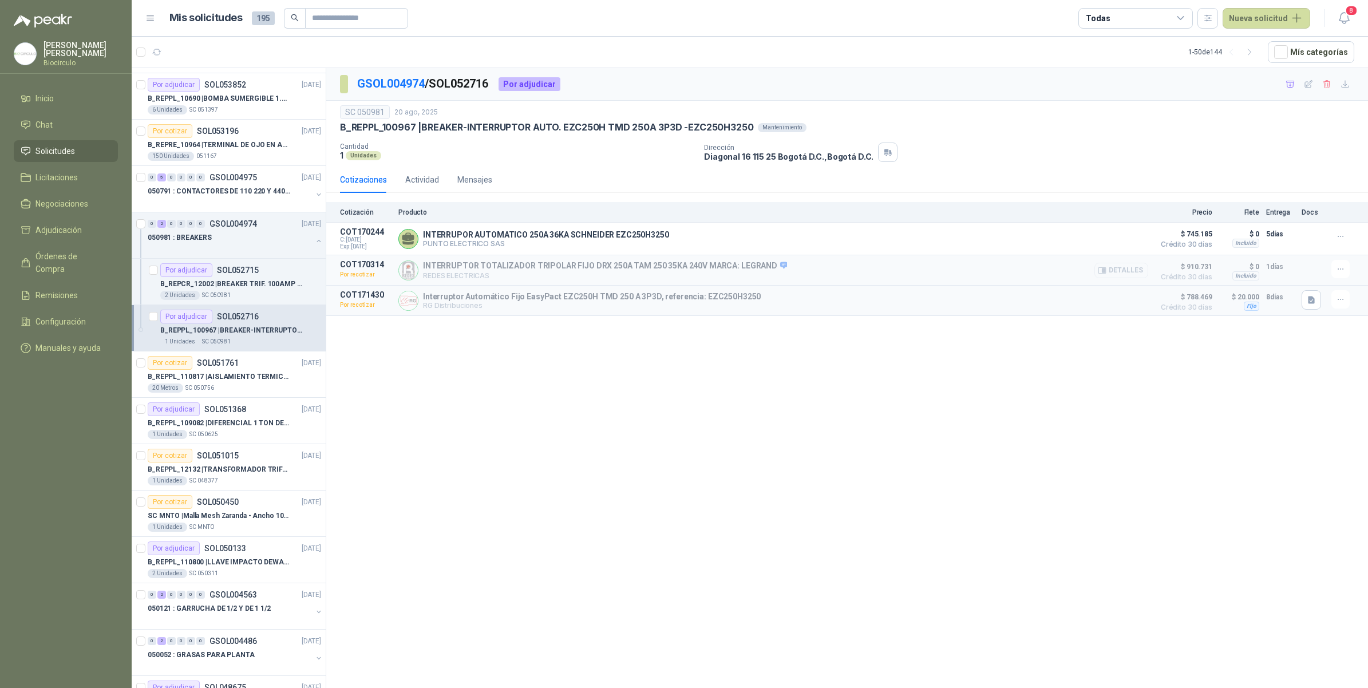
click at [1123, 274] on button "Detalles" at bounding box center [1121, 270] width 54 height 15
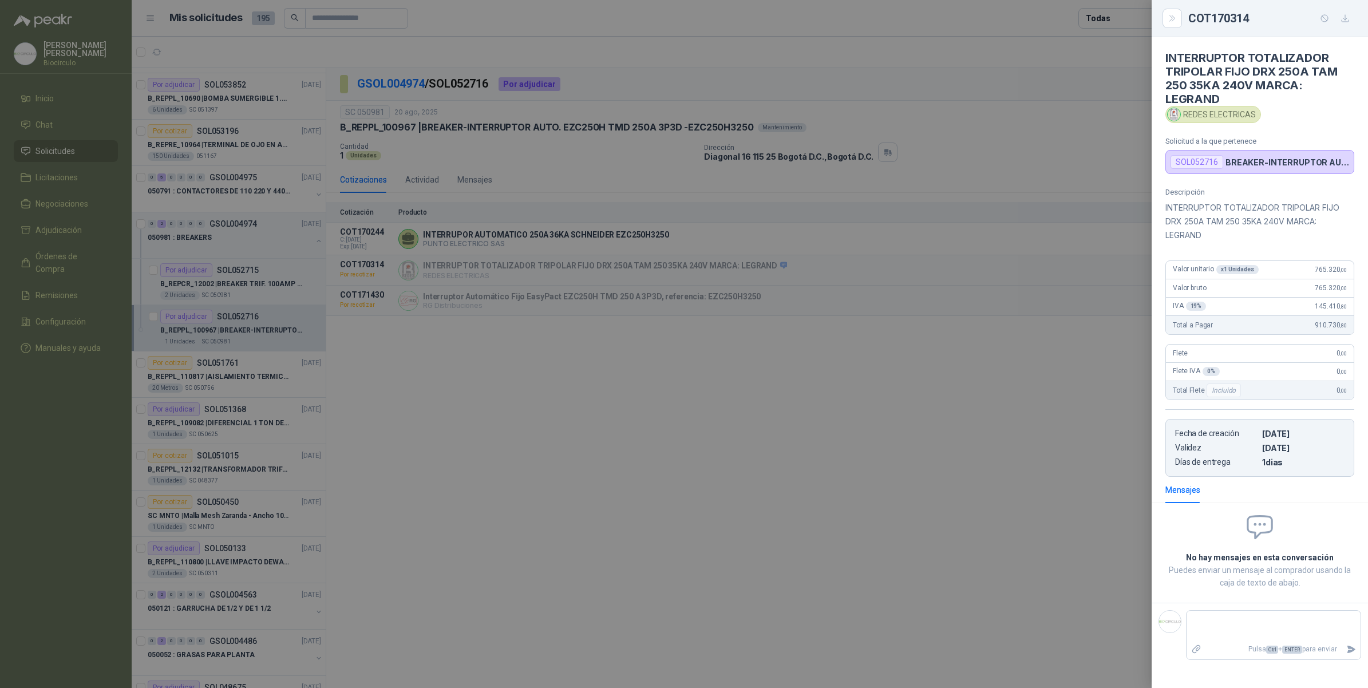
click at [974, 378] on div at bounding box center [684, 344] width 1368 height 688
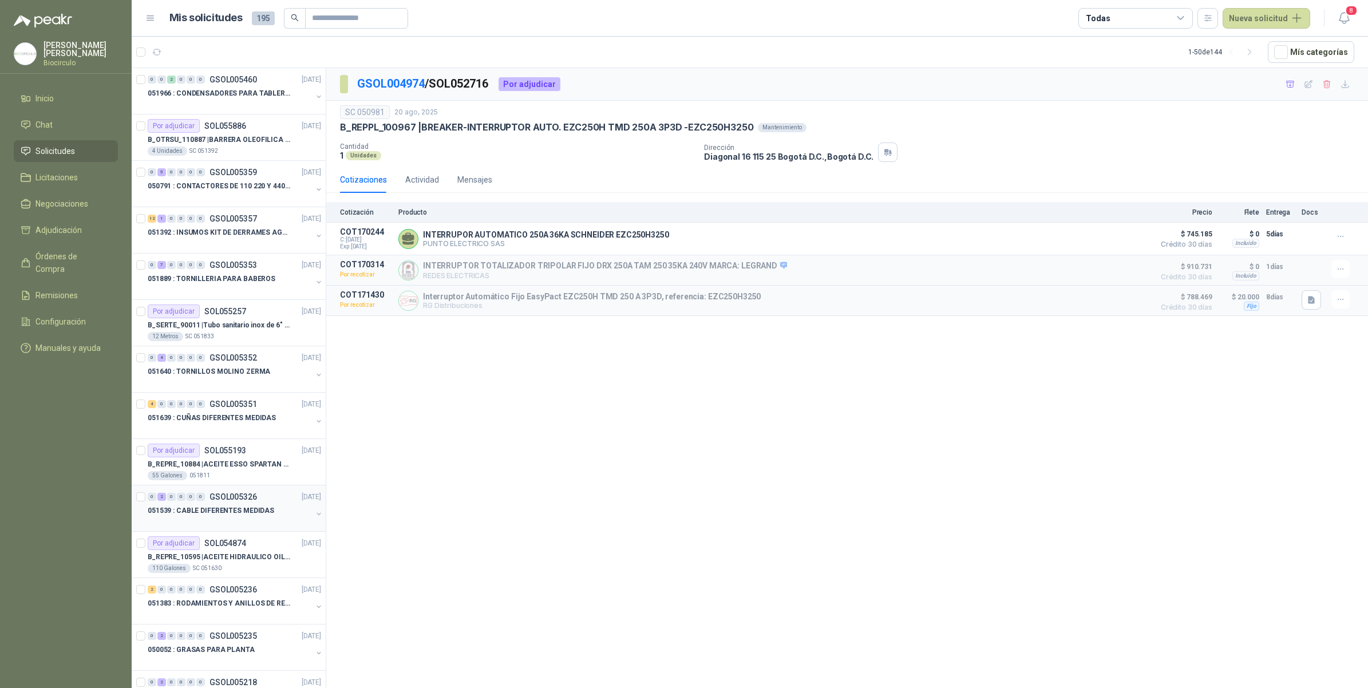
click at [242, 513] on p "051539 : CABLE DIFERENTES MEDIDAS" at bounding box center [211, 510] width 126 height 11
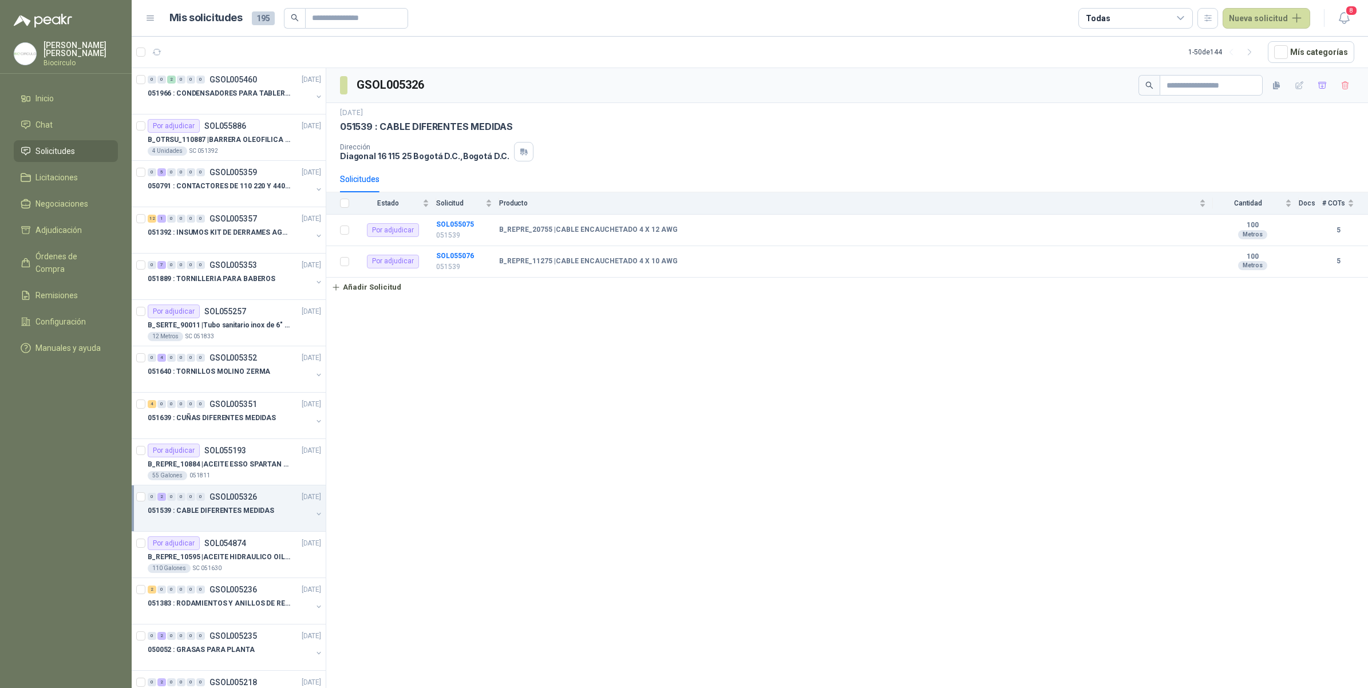
click at [316, 515] on div "0 2 0 0 0 0 GSOL005326 [DATE] 051539 : CABLE DIFERENTES MEDIDAS" at bounding box center [229, 508] width 194 height 46
click at [314, 515] on button "button" at bounding box center [318, 513] width 9 height 9
click at [283, 553] on p "B_REPRE_20755 | CABLE ENCAUCHETADO 4 X 12 AWG" at bounding box center [231, 557] width 142 height 11
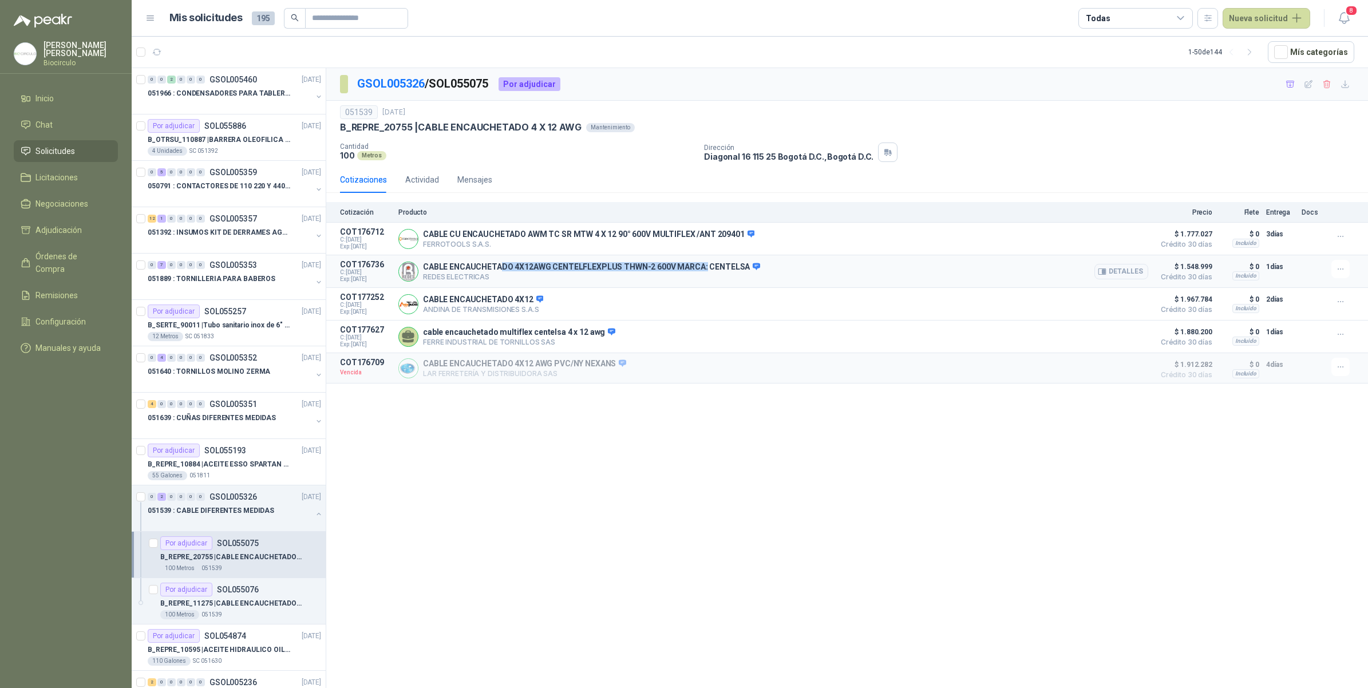
drag, startPoint x: 500, startPoint y: 268, endPoint x: 701, endPoint y: 268, distance: 201.4
click at [701, 268] on p "CABLE ENCAUCHETADO 4X12AWG CENTELFLEXPLUS THWN-2 600V MARCA: CENTELSA" at bounding box center [591, 267] width 337 height 10
click at [1095, 273] on button "Detalles" at bounding box center [1121, 271] width 54 height 15
click at [1105, 272] on icon "button" at bounding box center [1103, 272] width 3 height 5
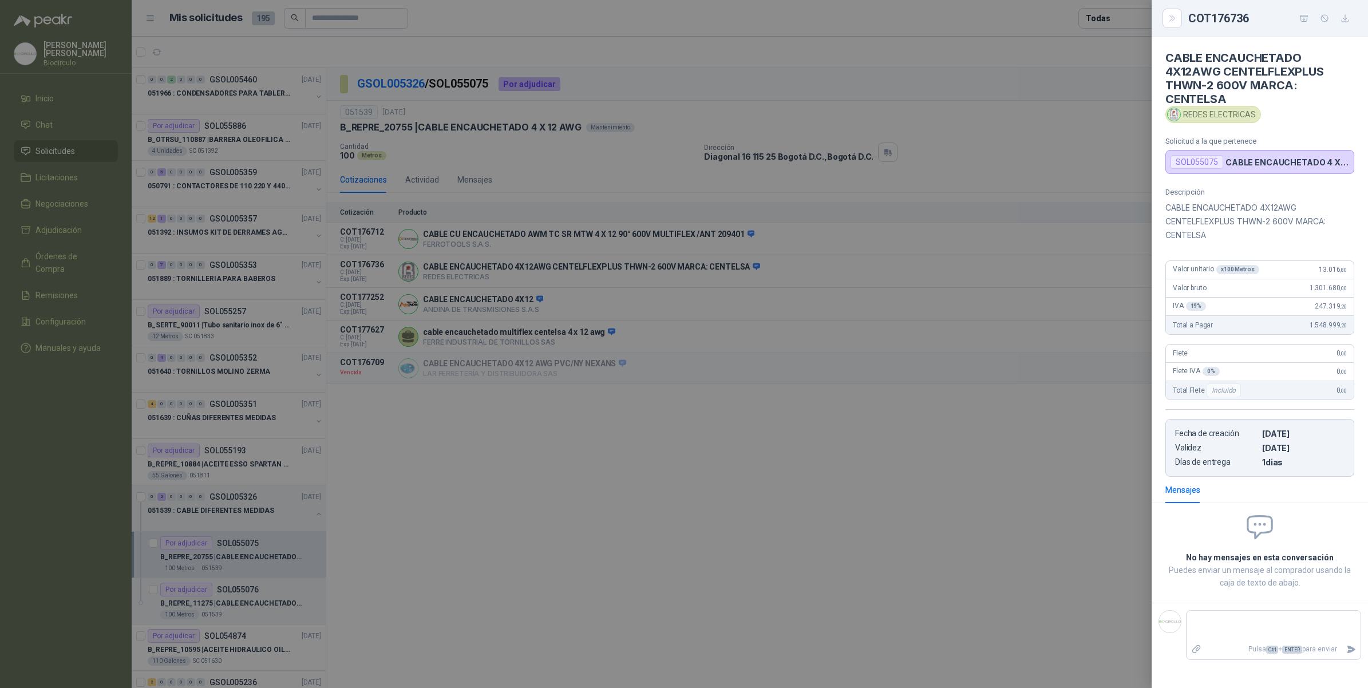
click at [976, 408] on div at bounding box center [684, 344] width 1368 height 688
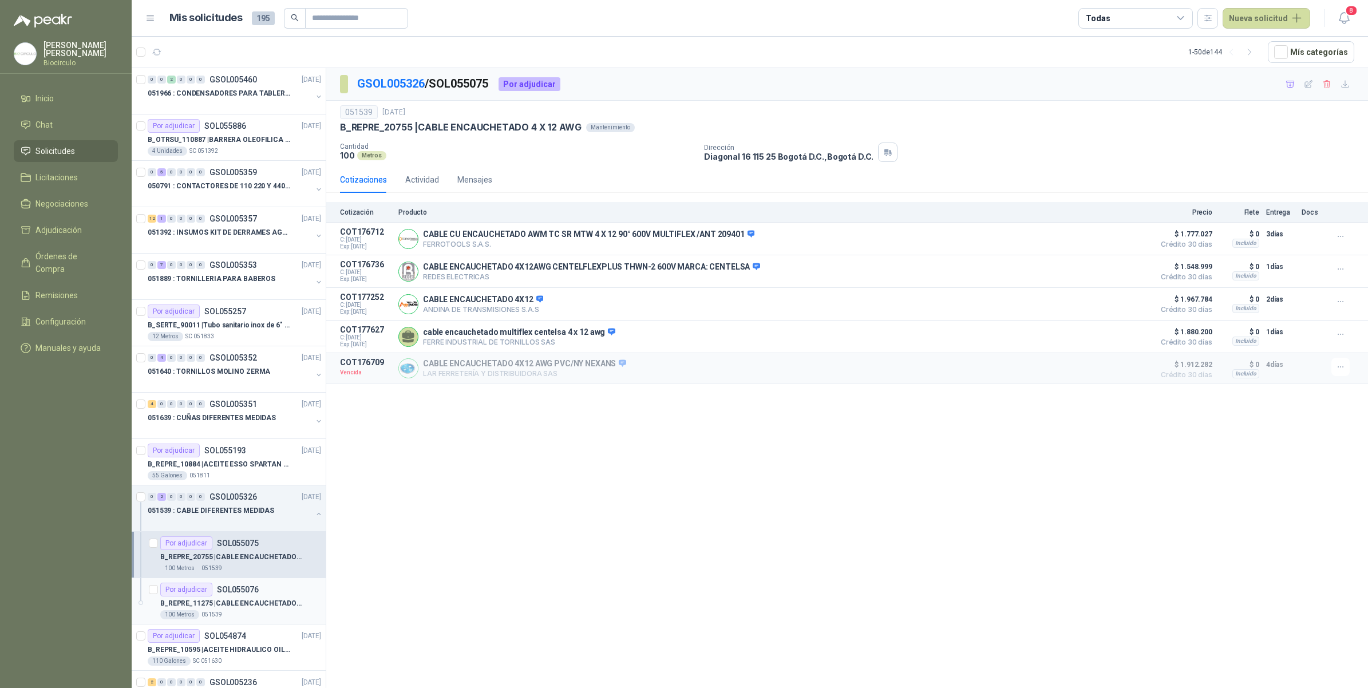
click at [261, 598] on div "B_REPRE_11275 | CABLE ENCAUCHETADO 4 X 10 AWG" at bounding box center [240, 603] width 161 height 14
